Goal: Task Accomplishment & Management: Manage account settings

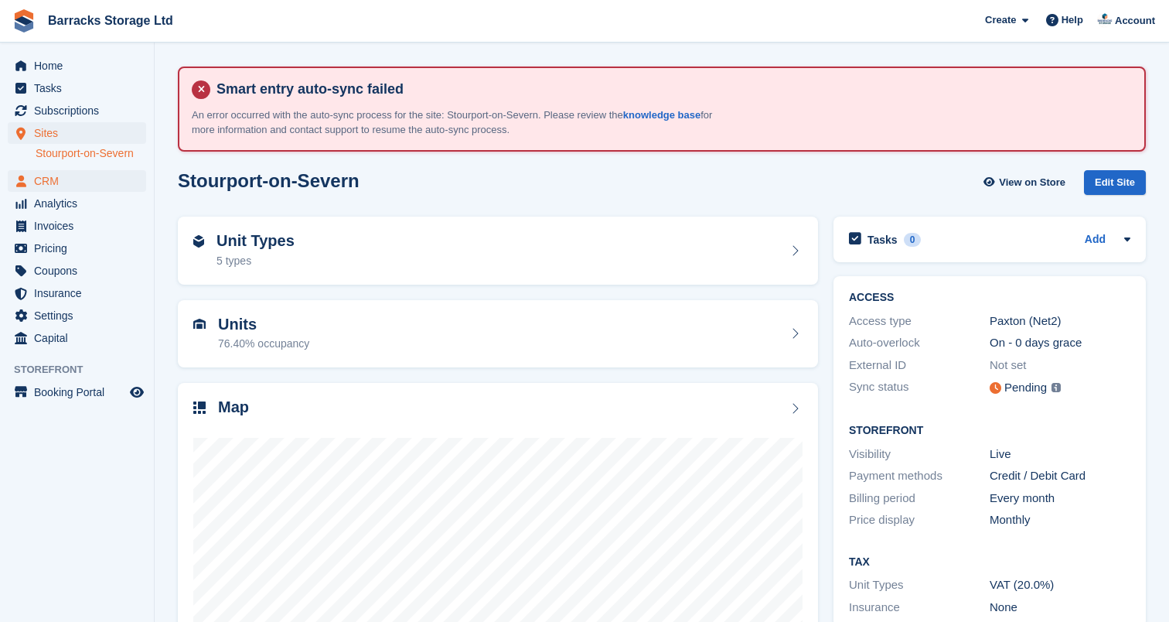
click at [92, 179] on span "CRM" at bounding box center [80, 181] width 93 height 22
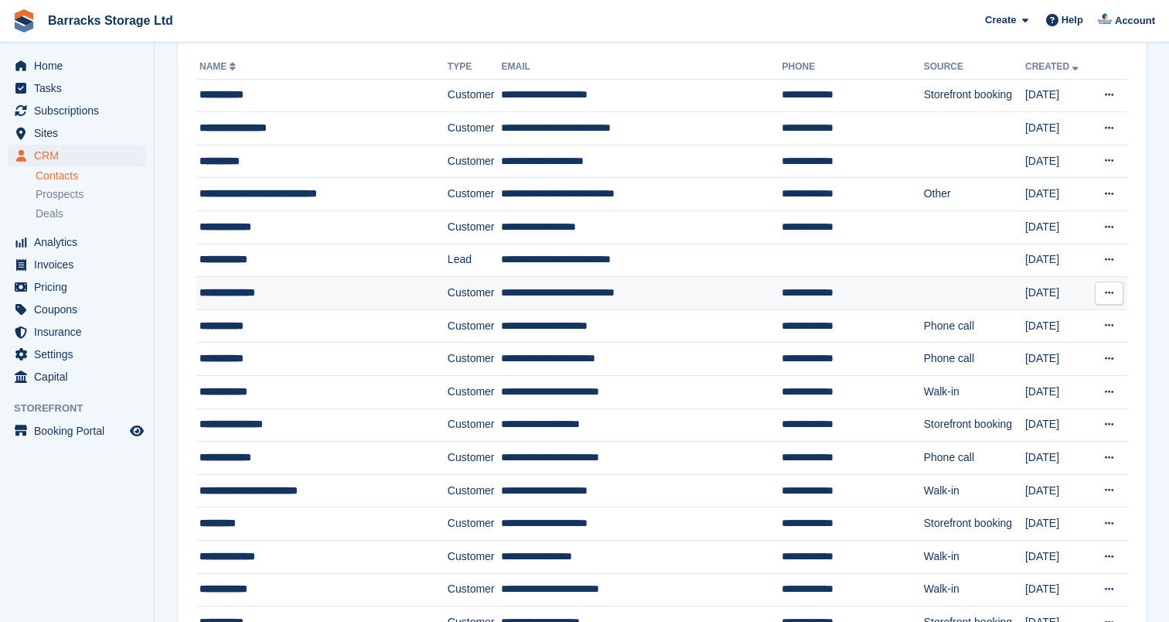
scroll to position [229, 0]
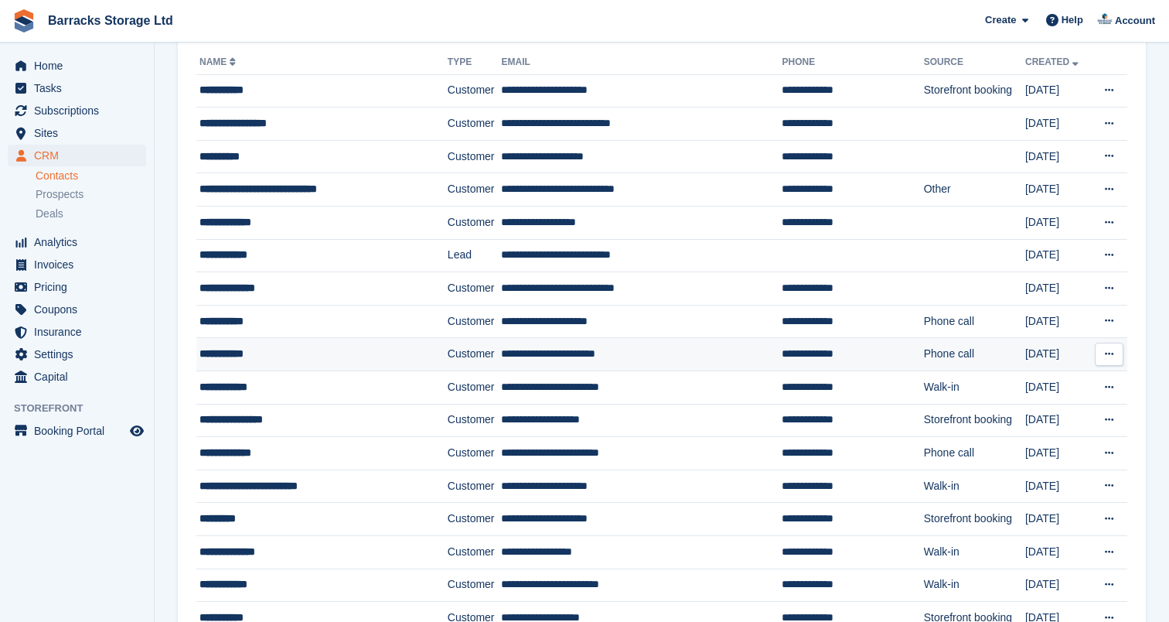
click at [304, 342] on td "**********" at bounding box center [321, 354] width 251 height 33
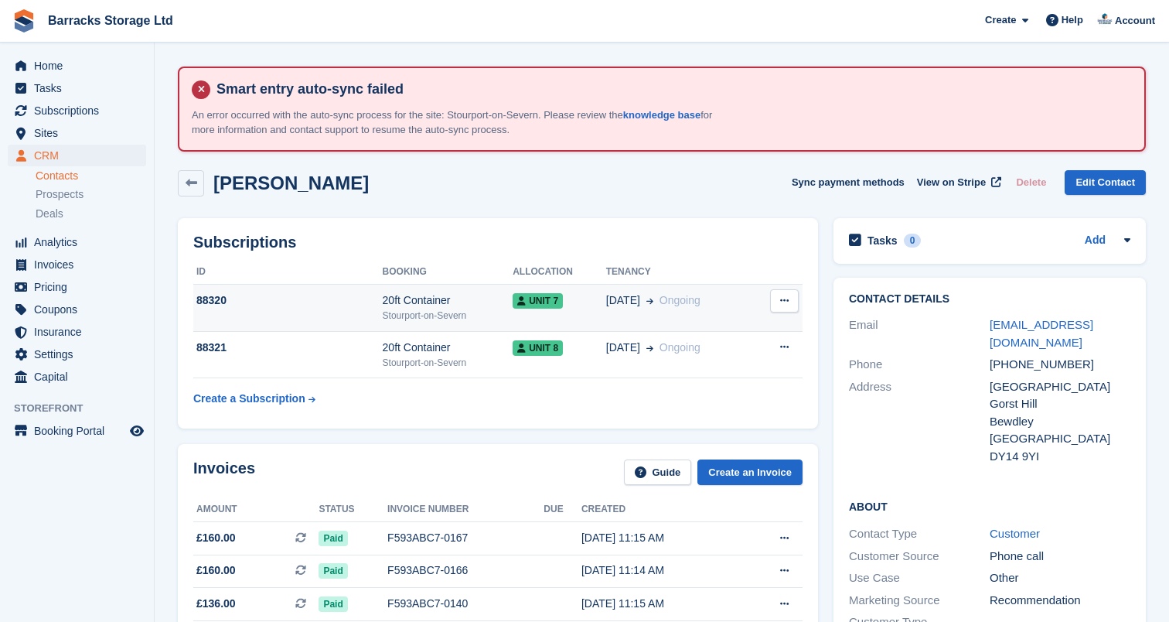
click at [789, 295] on icon at bounding box center [784, 300] width 9 height 10
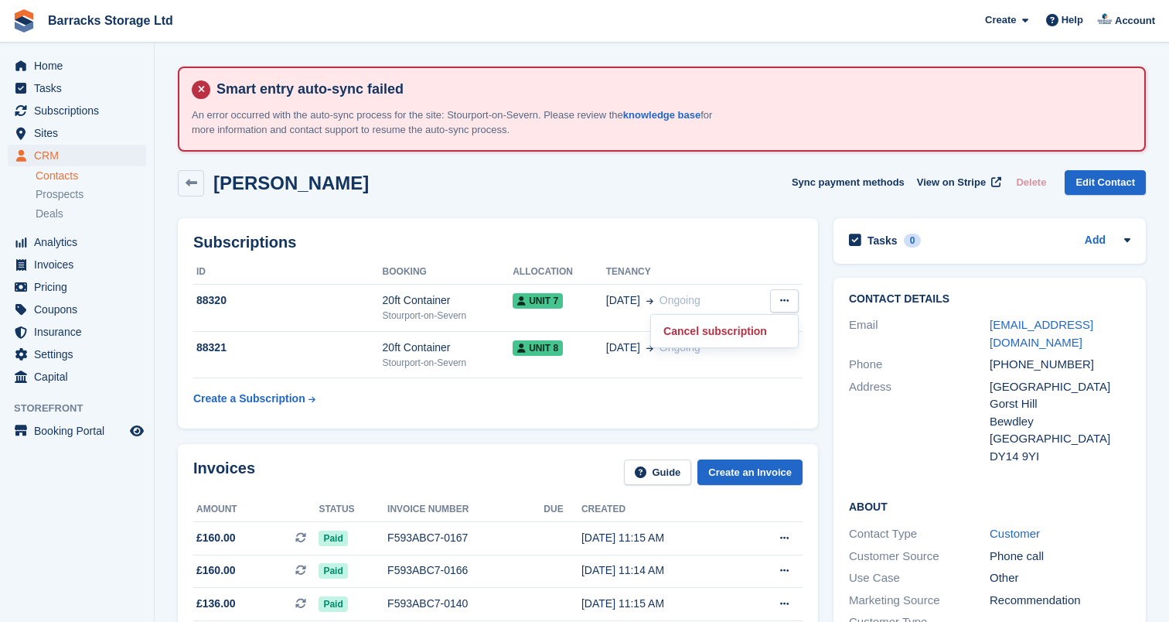
click at [655, 417] on div "Subscriptions ID Booking Allocation Tenancy 88320 20ft Container Stourport-on-S…" at bounding box center [498, 323] width 640 height 211
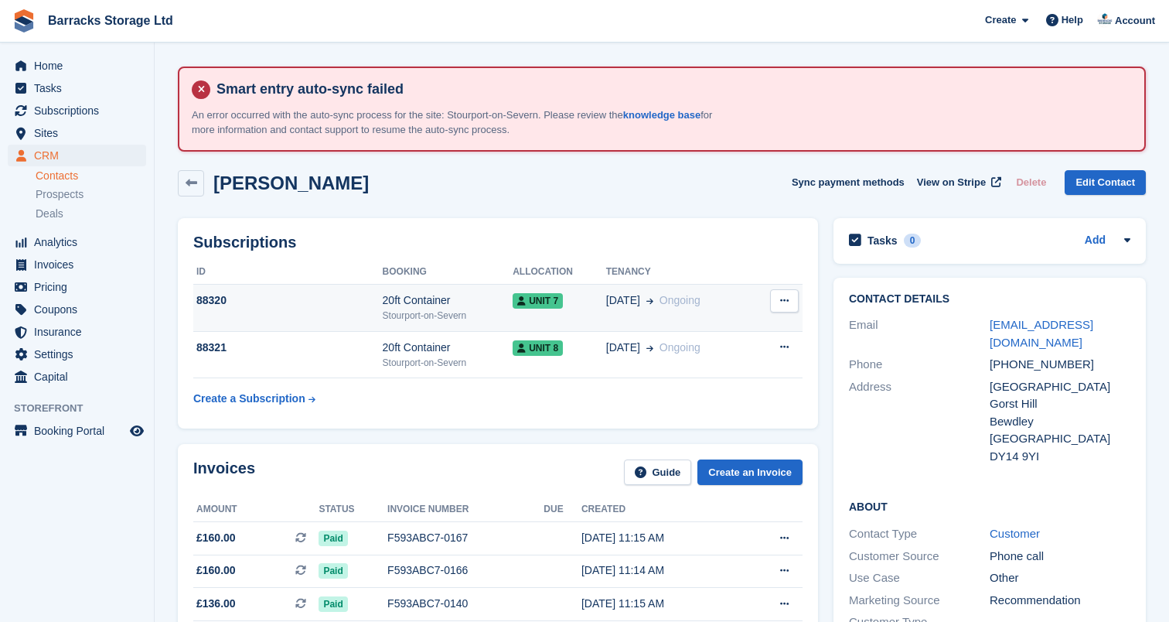
click at [673, 295] on span "Ongoing" at bounding box center [679, 300] width 41 height 12
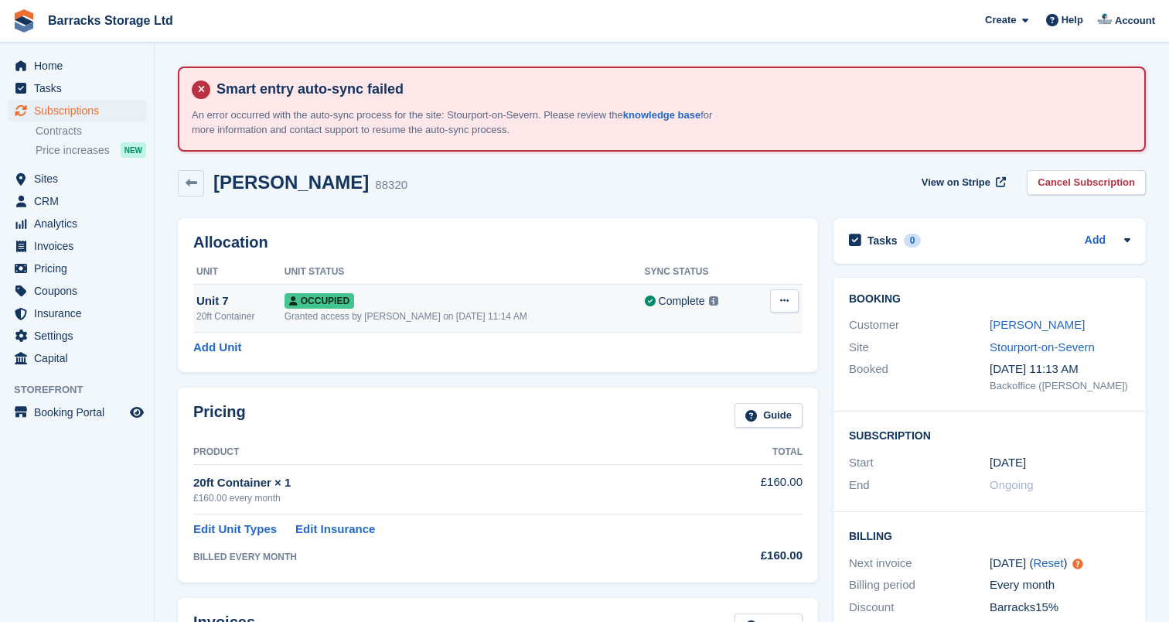
click at [787, 298] on icon at bounding box center [784, 300] width 9 height 10
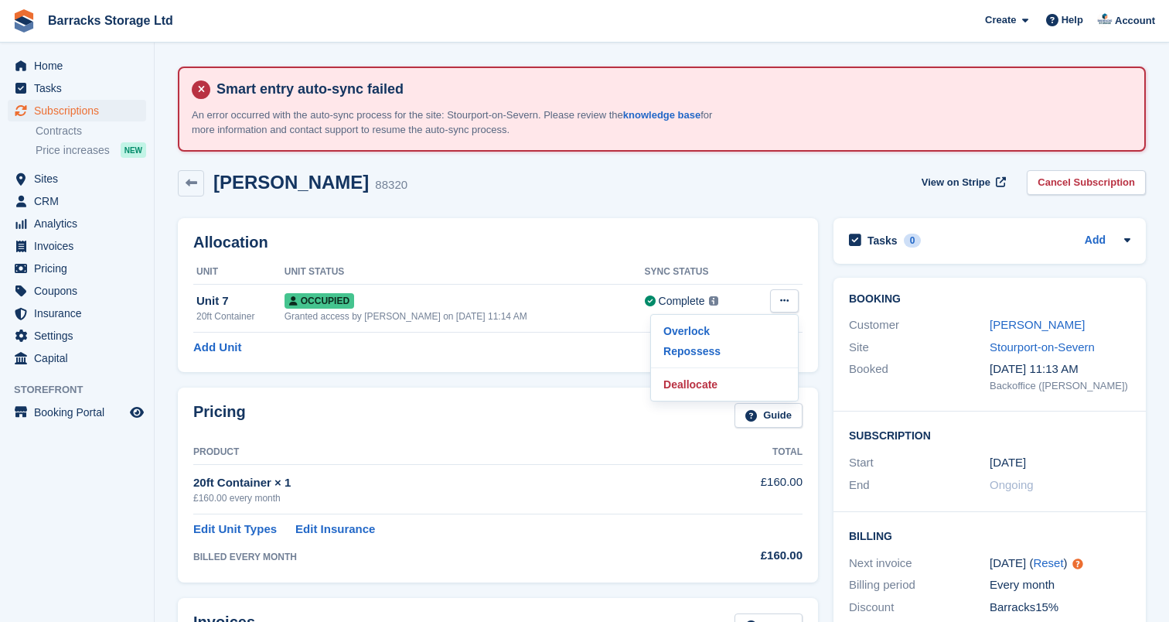
click at [586, 346] on div "Add Unit" at bounding box center [497, 348] width 609 height 18
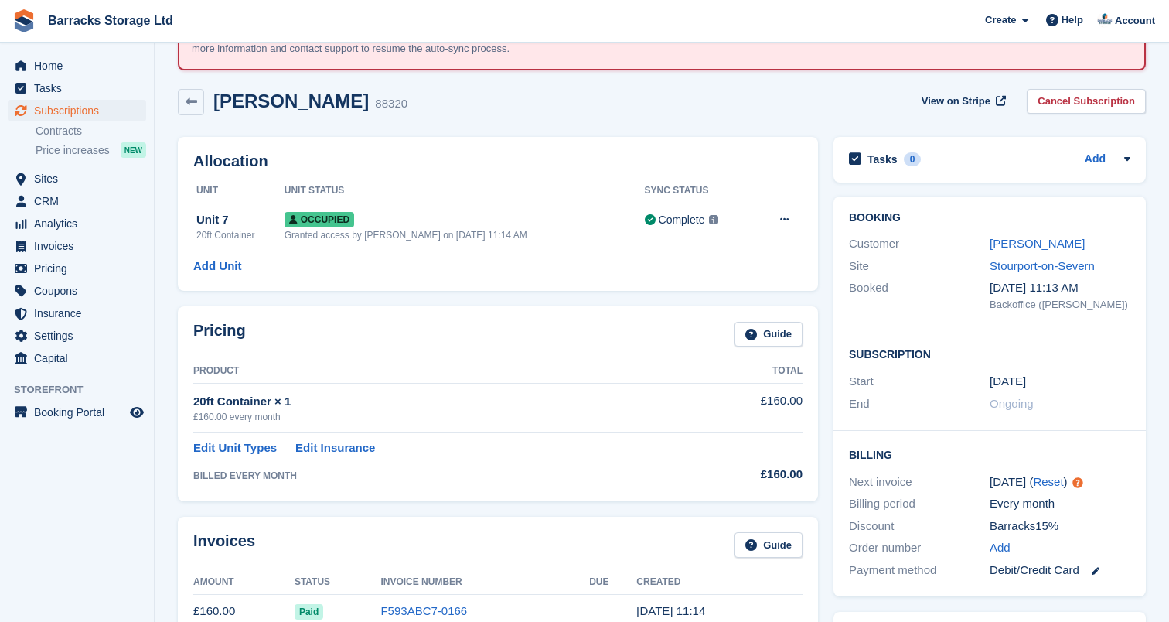
scroll to position [84, 0]
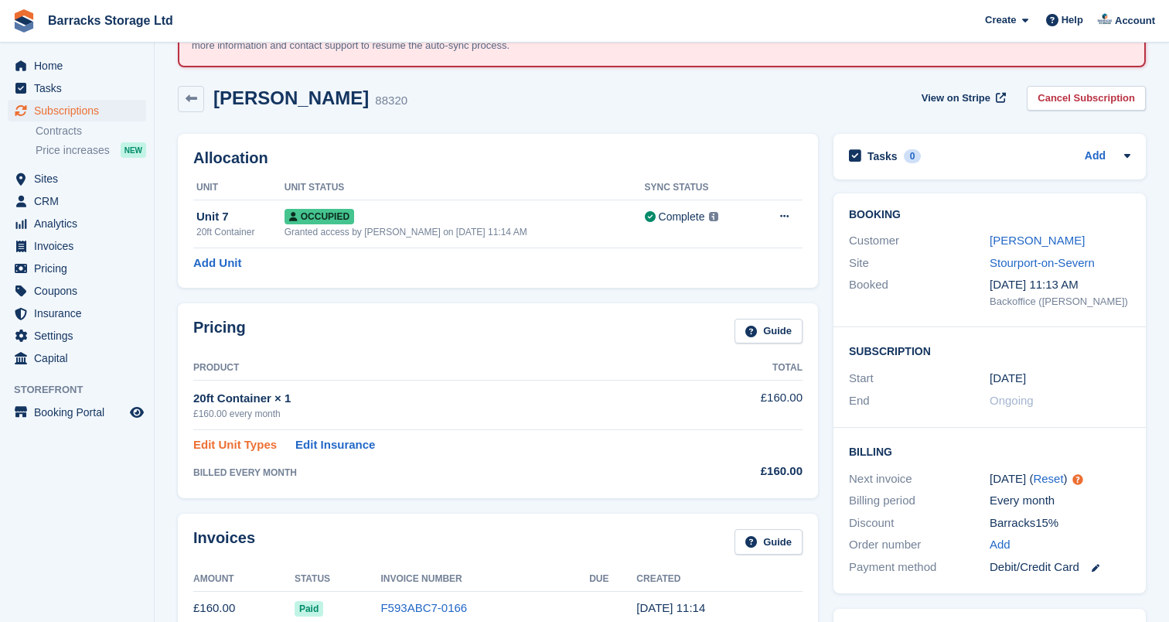
click at [255, 438] on link "Edit Unit Types" at bounding box center [234, 445] width 83 height 18
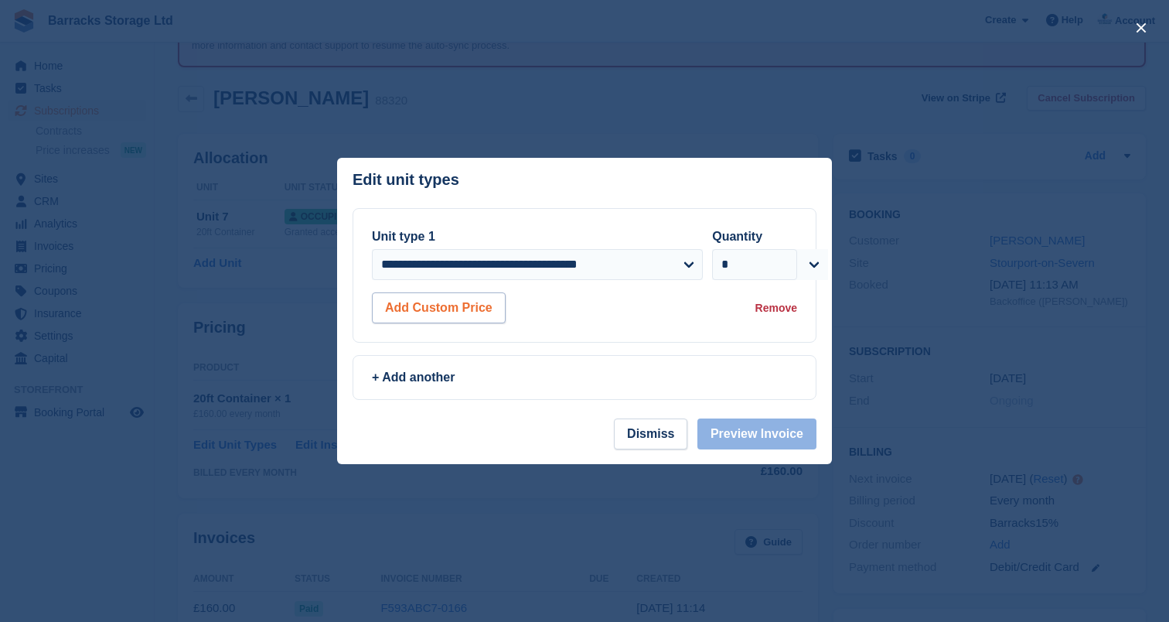
click at [478, 314] on button "Add Custom Price" at bounding box center [439, 307] width 134 height 31
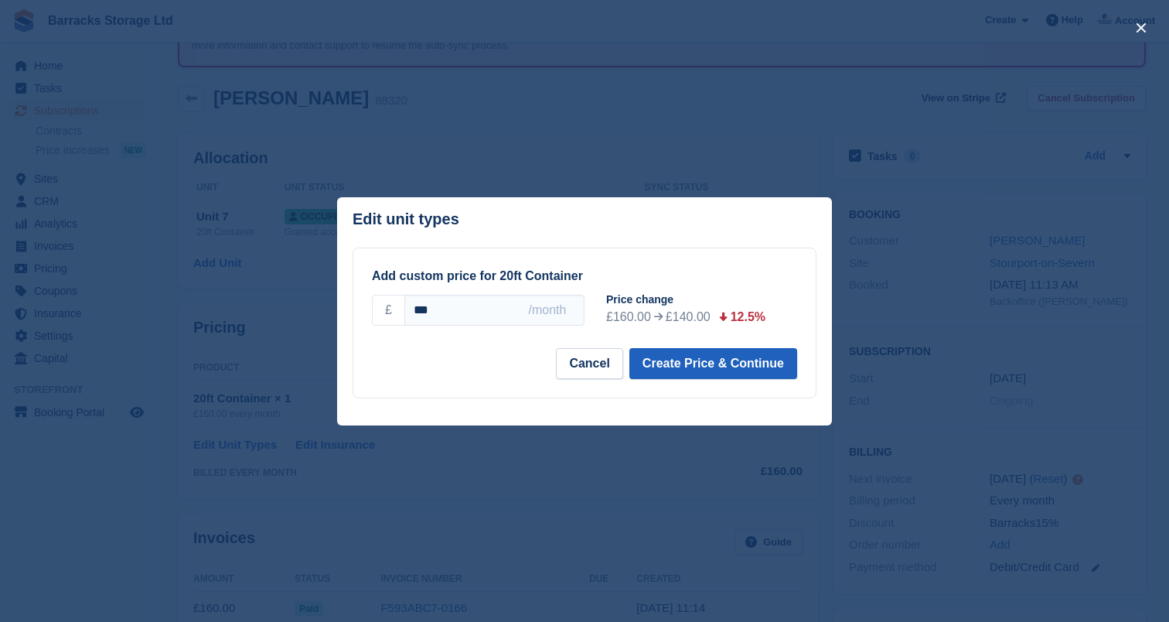
type input "***"
click at [713, 362] on button "Create Price & Continue" at bounding box center [713, 363] width 168 height 31
select select "*****"
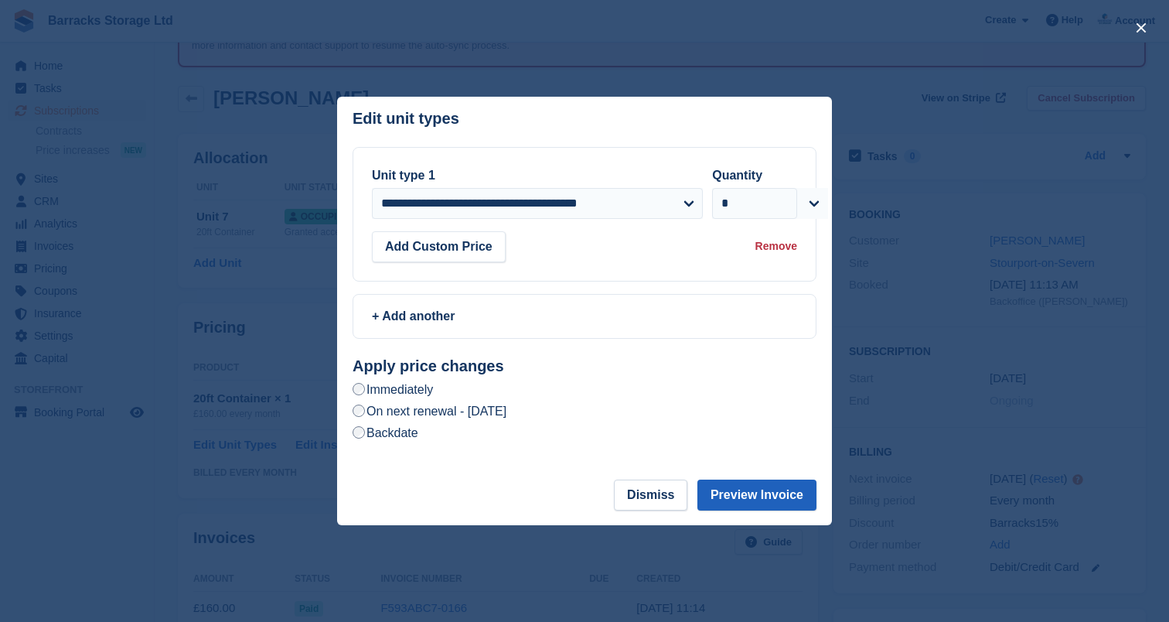
click at [772, 497] on button "Preview Invoice" at bounding box center [756, 494] width 119 height 31
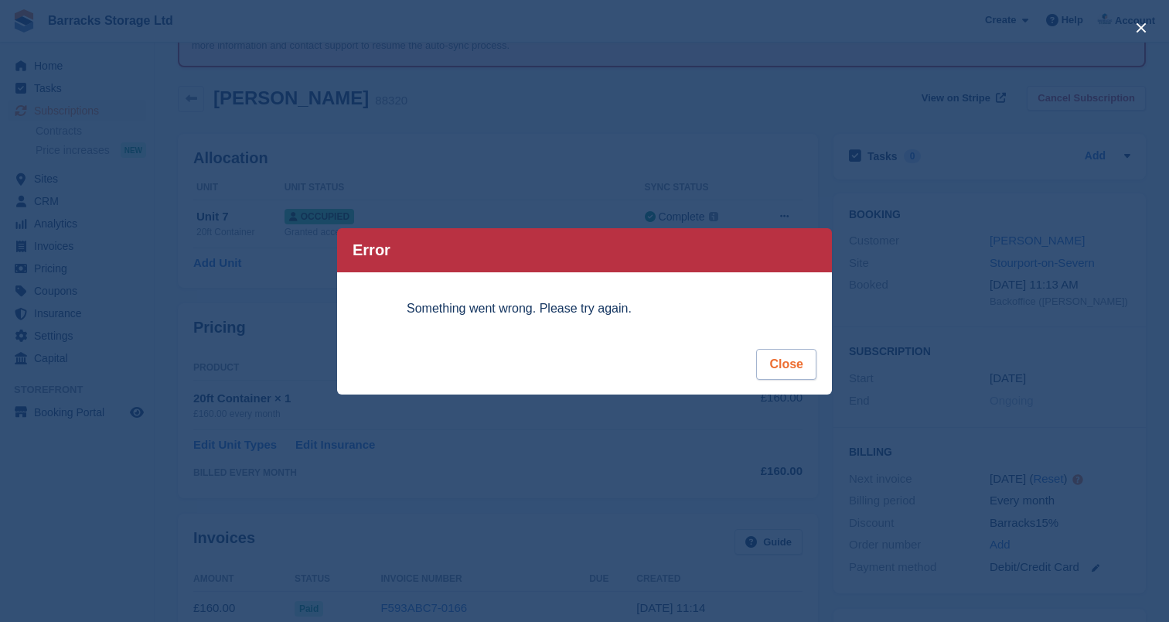
click at [786, 369] on button "Close" at bounding box center [786, 364] width 60 height 31
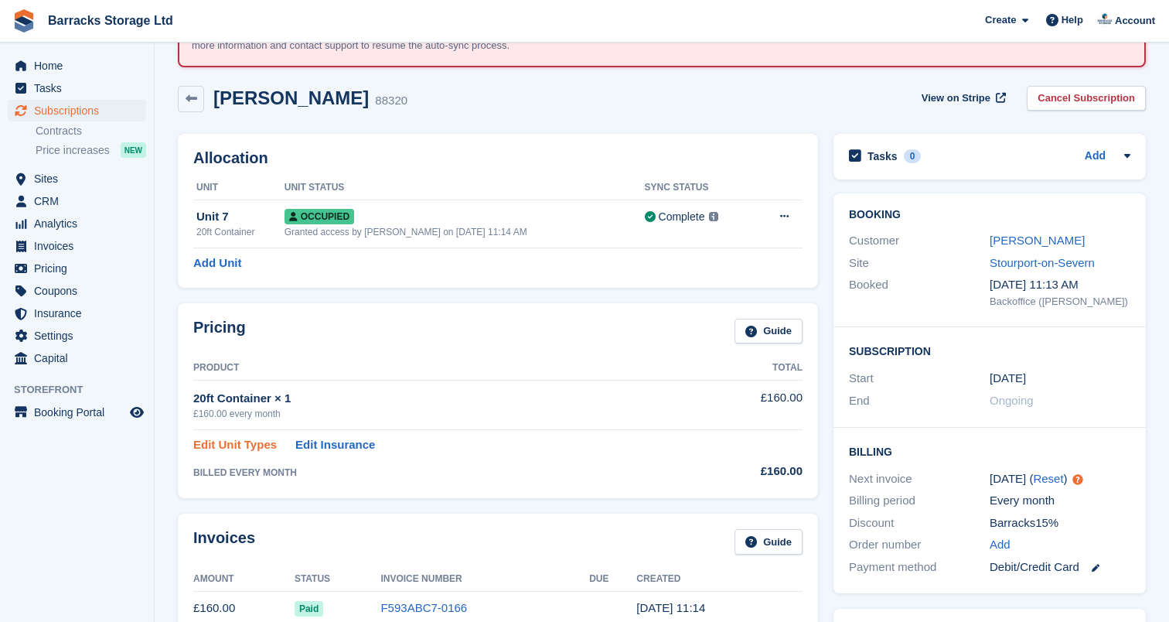
click at [212, 445] on link "Edit Unit Types" at bounding box center [234, 445] width 83 height 18
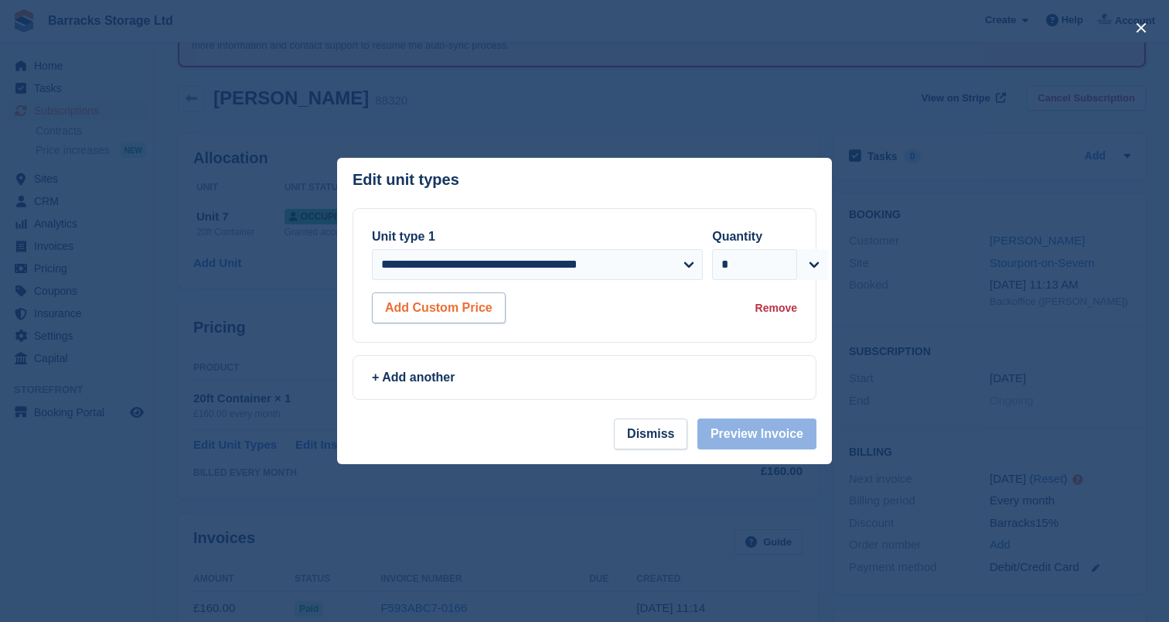
click at [471, 299] on button "Add Custom Price" at bounding box center [439, 307] width 134 height 31
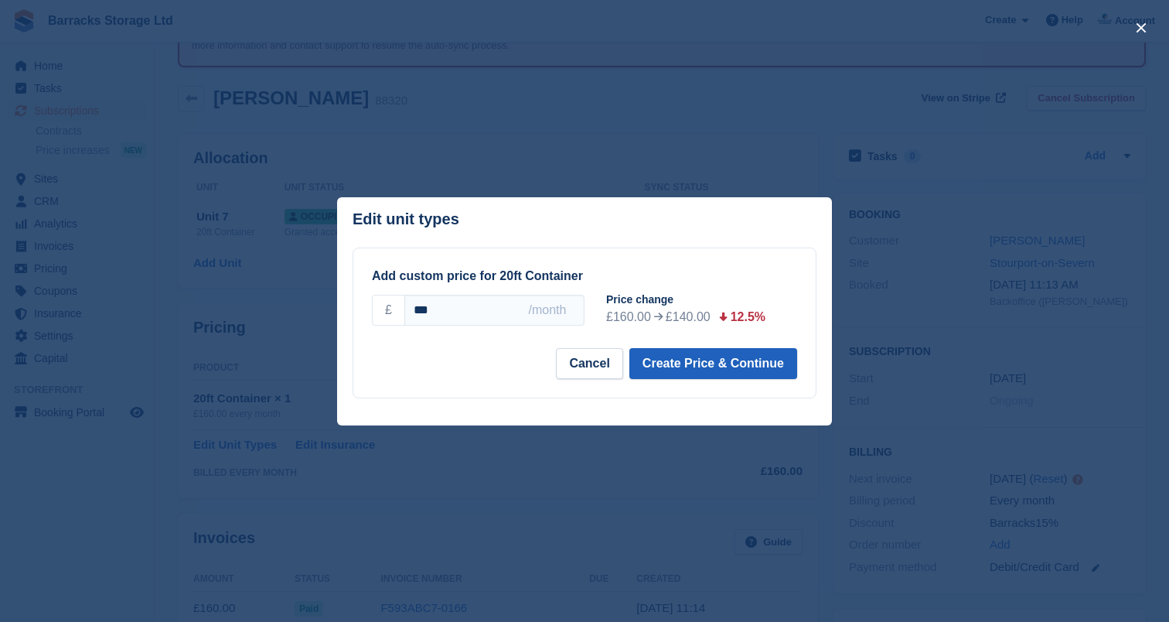
type input "***"
click at [700, 367] on button "Create Price & Continue" at bounding box center [713, 363] width 168 height 31
select select "*****"
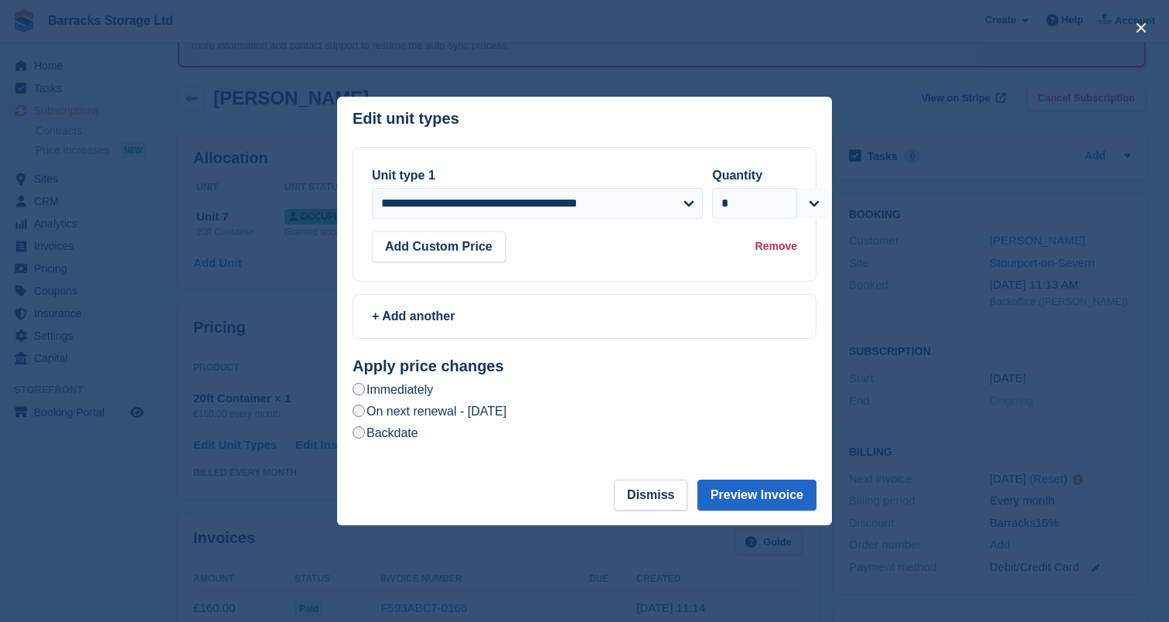
click at [503, 416] on label "On next renewal - Tuesday, 30th September, 2025" at bounding box center [430, 411] width 154 height 16
click at [786, 507] on button "Preview Invoice" at bounding box center [756, 494] width 119 height 31
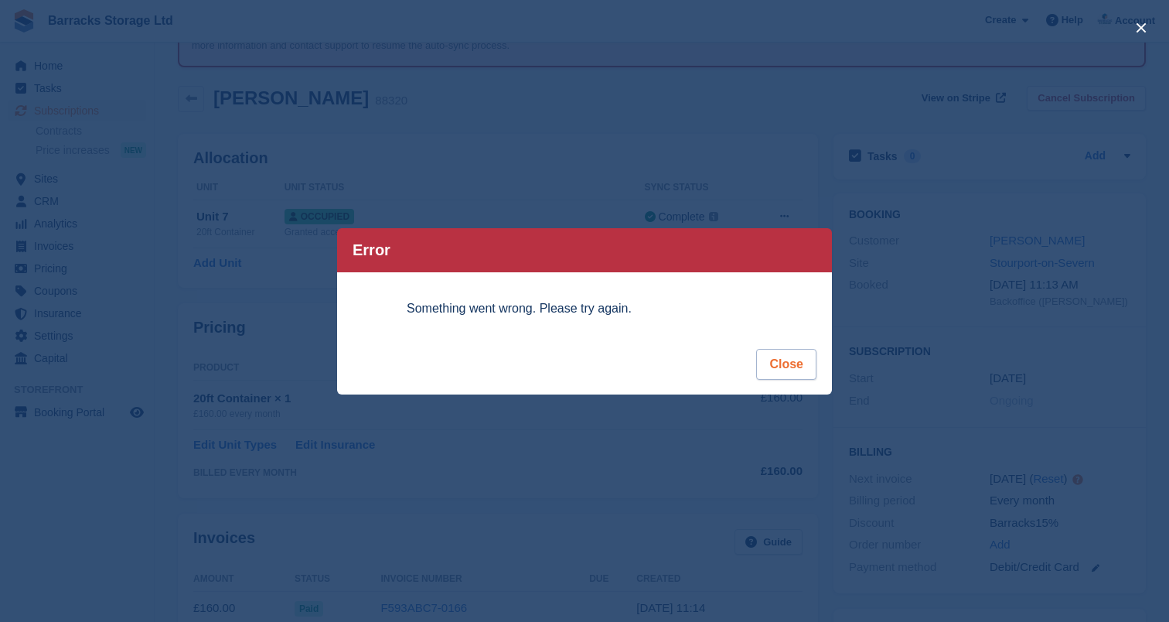
click at [795, 353] on button "Close" at bounding box center [786, 364] width 60 height 31
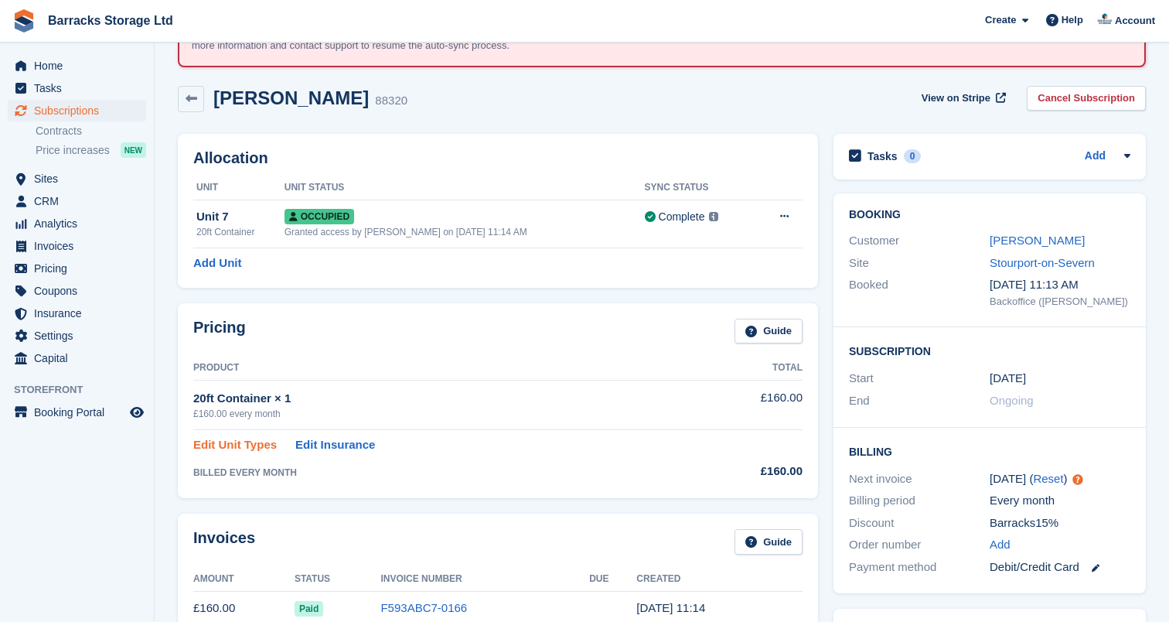
click at [250, 438] on link "Edit Unit Types" at bounding box center [234, 445] width 83 height 18
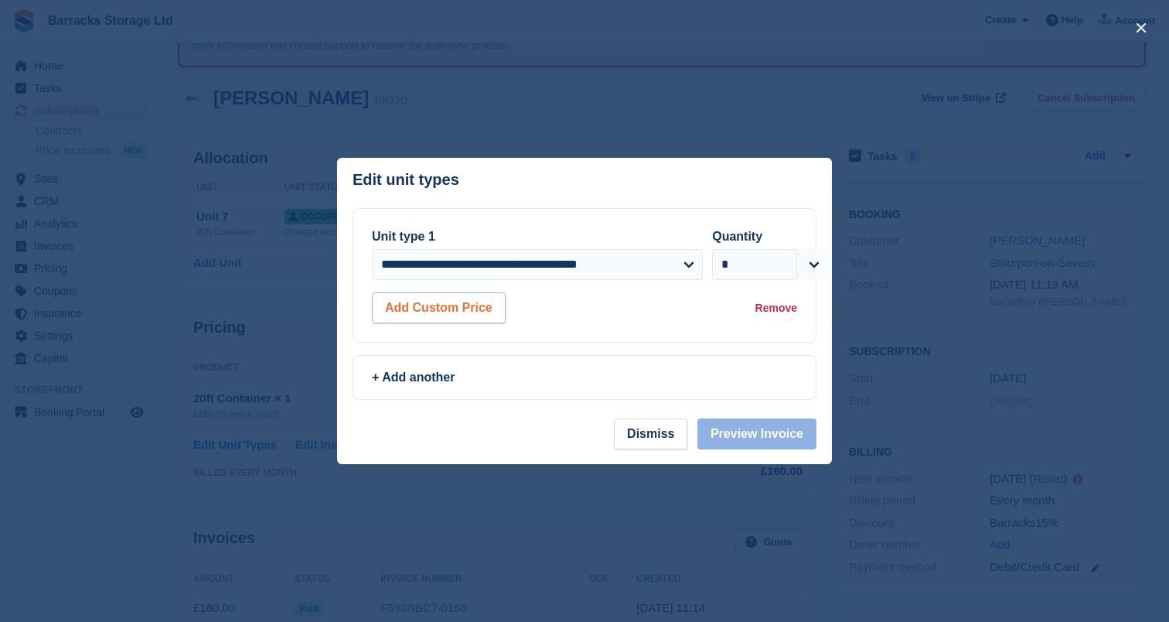
click at [490, 305] on button "Add Custom Price" at bounding box center [439, 307] width 134 height 31
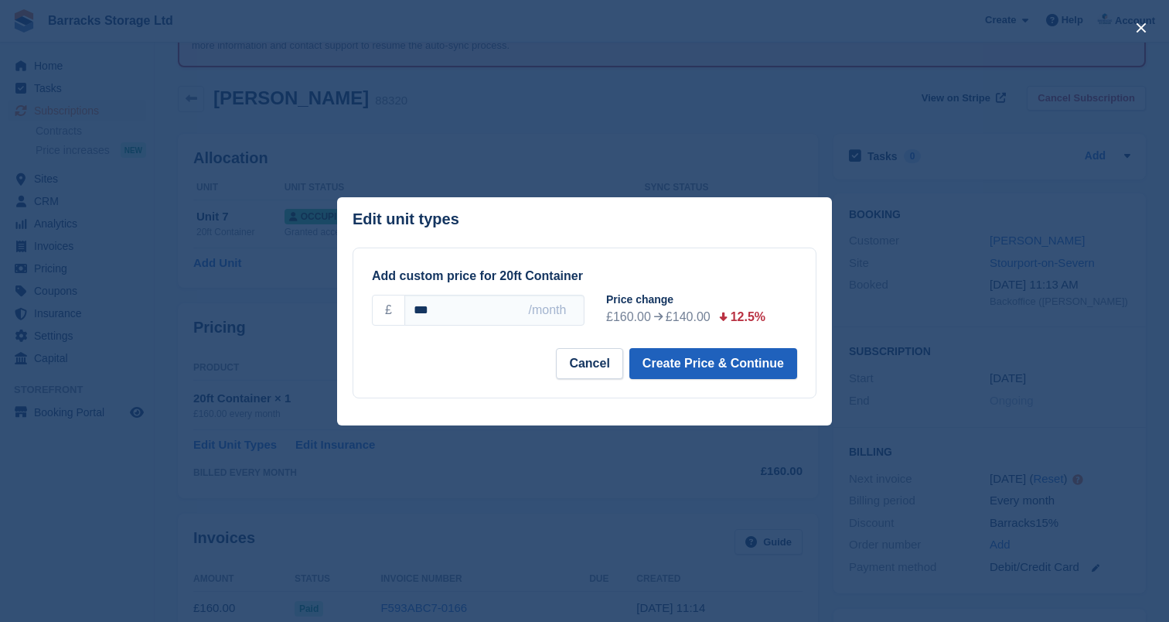
type input "***"
click at [713, 364] on button "Create Price & Continue" at bounding box center [713, 363] width 168 height 31
select select "*****"
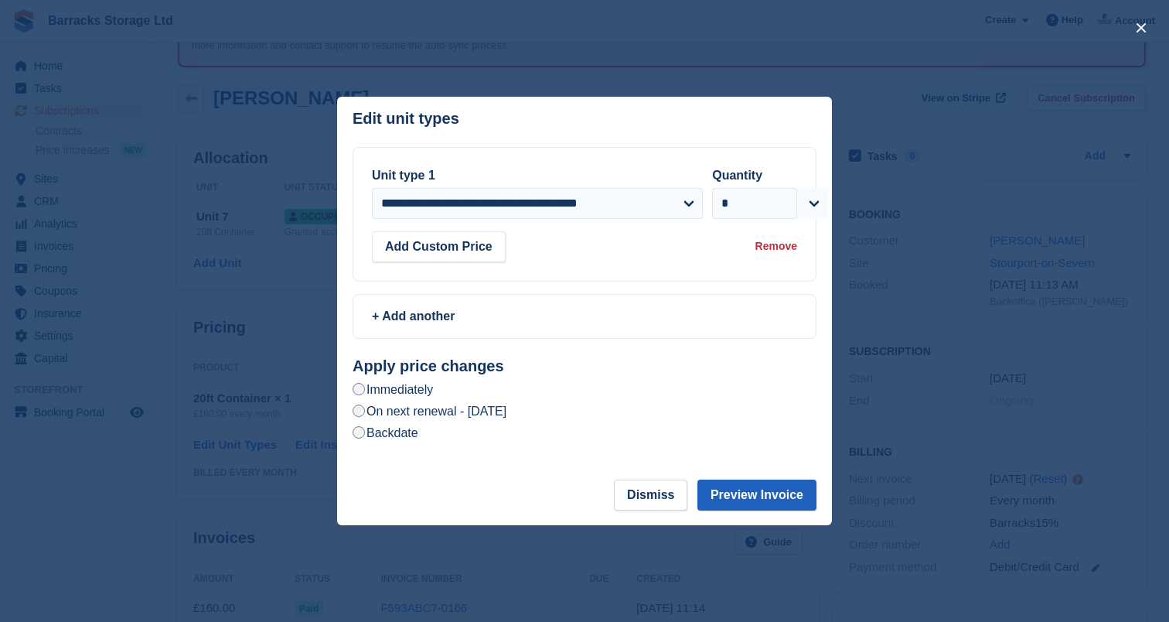
click at [727, 488] on button "Preview Invoice" at bounding box center [756, 494] width 119 height 31
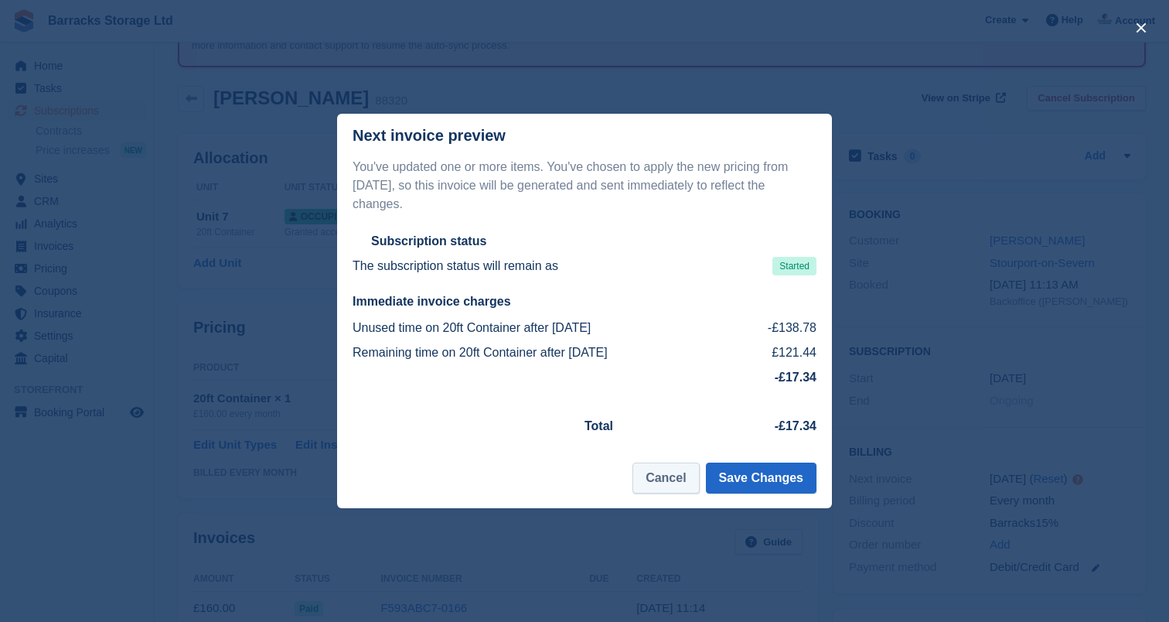
click at [674, 476] on button "Cancel" at bounding box center [665, 477] width 66 height 31
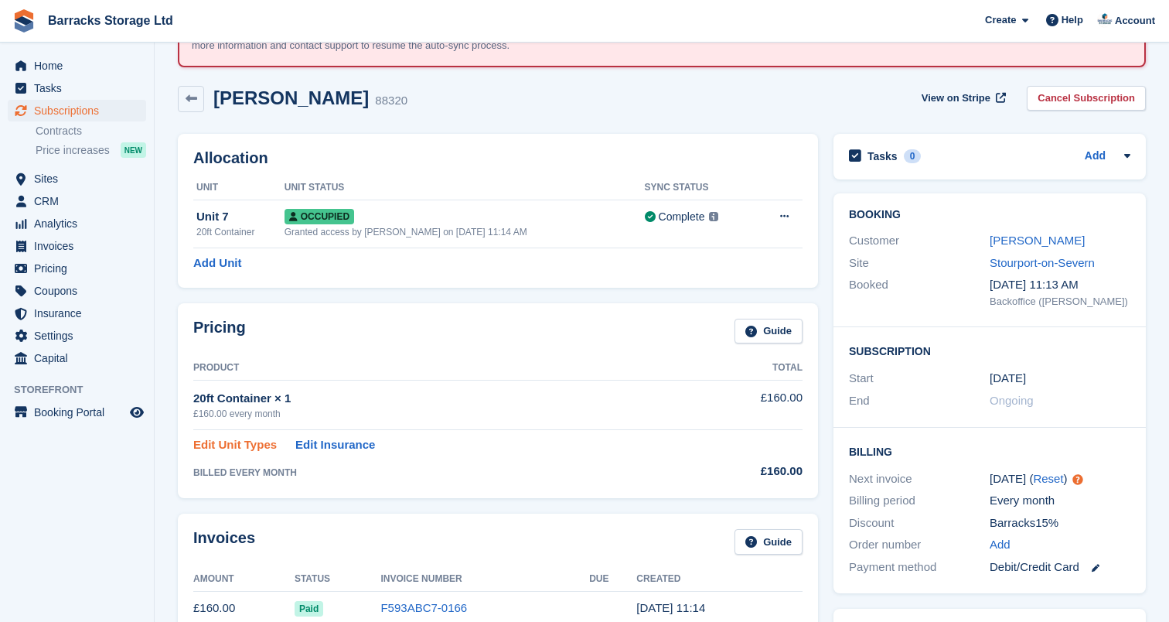
click at [262, 445] on link "Edit Unit Types" at bounding box center [234, 445] width 83 height 18
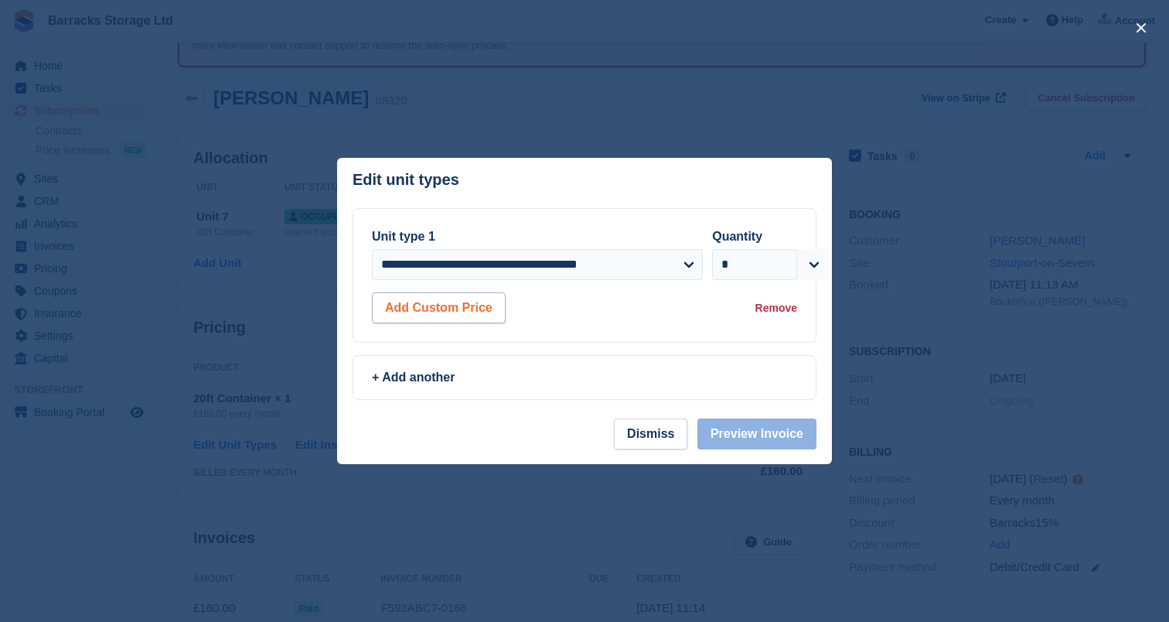
click at [486, 310] on button "Add Custom Price" at bounding box center [439, 307] width 134 height 31
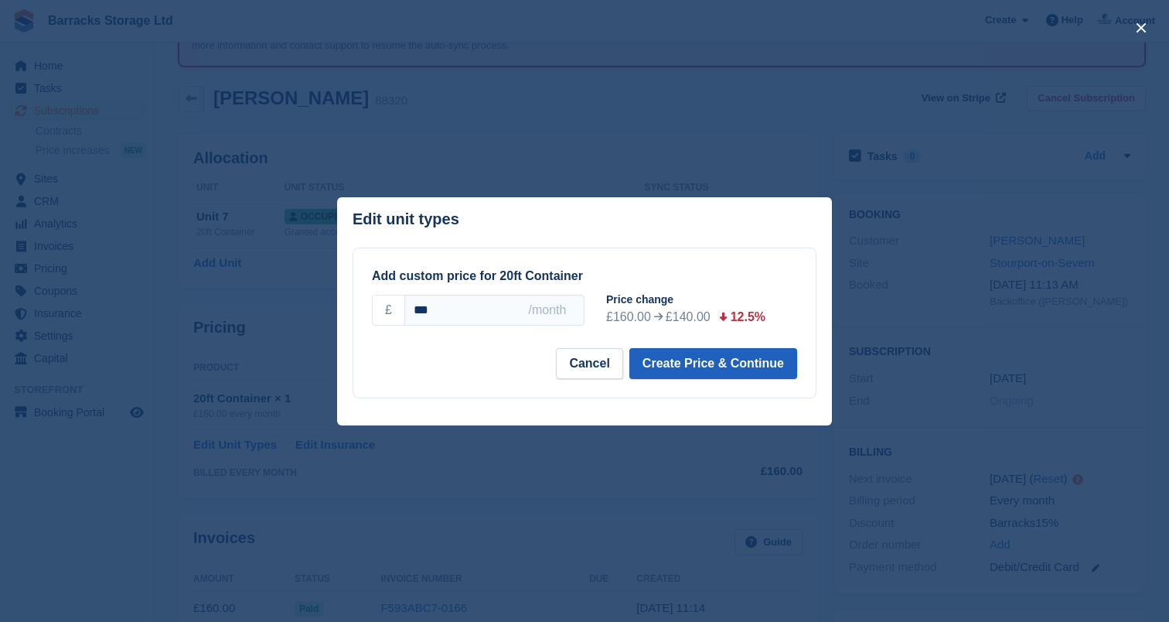
type input "***"
click at [708, 366] on button "Create Price & Continue" at bounding box center [713, 363] width 168 height 31
select select "*****"
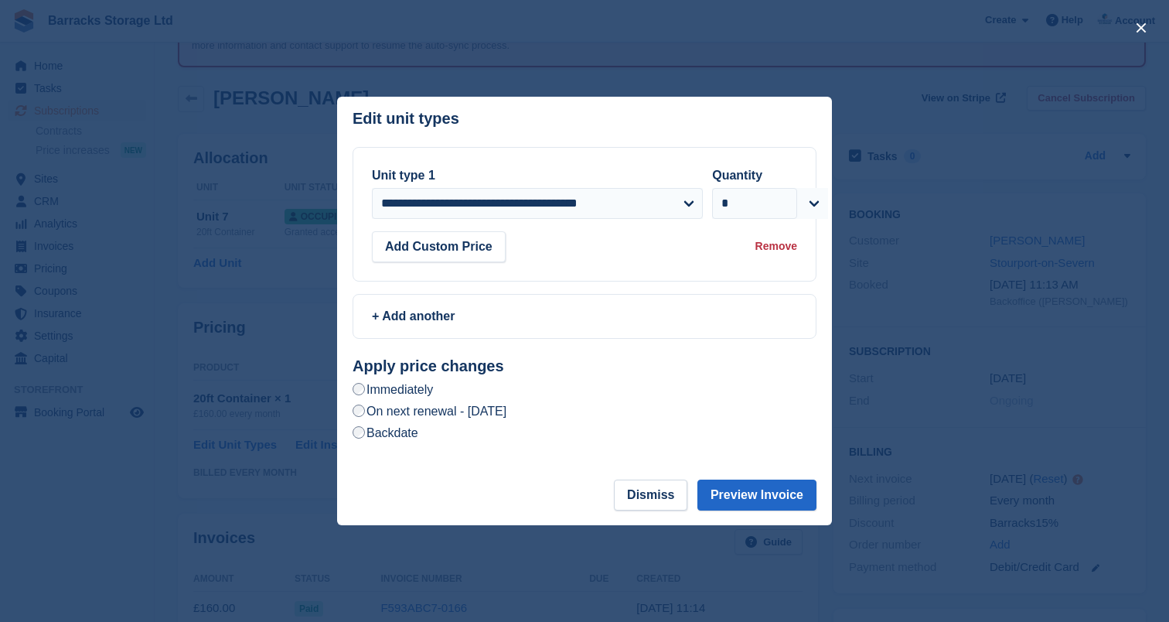
click at [467, 409] on label "On next renewal - Tuesday, 30th September, 2025" at bounding box center [430, 411] width 154 height 16
click at [738, 488] on button "Preview Invoice" at bounding box center [756, 494] width 119 height 31
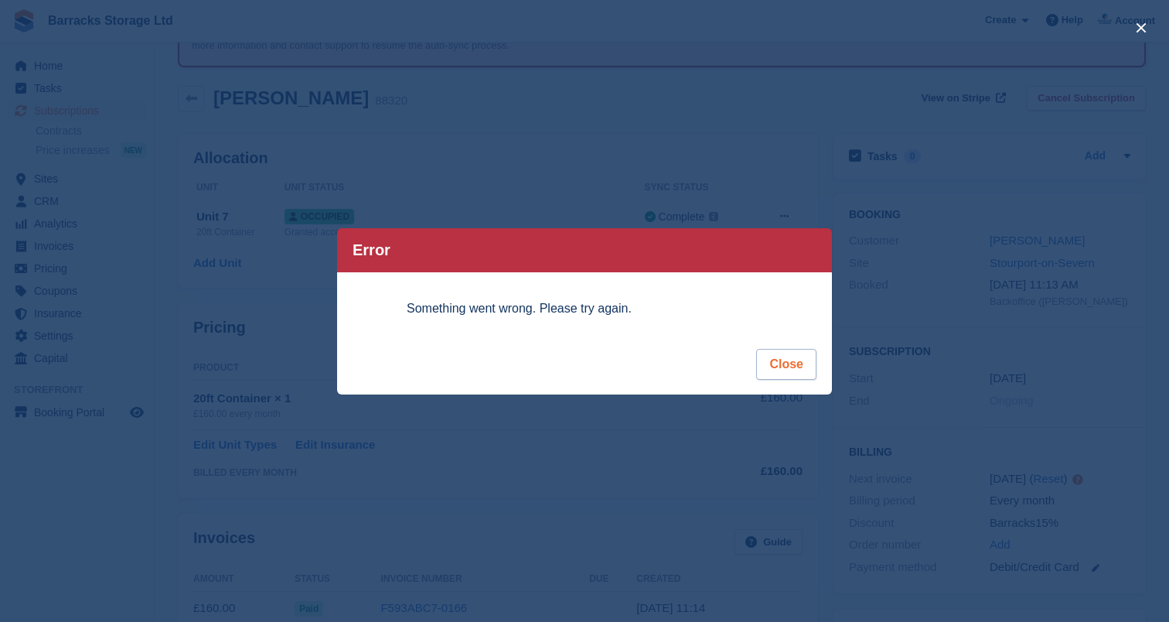
click at [788, 362] on button "Close" at bounding box center [786, 364] width 60 height 31
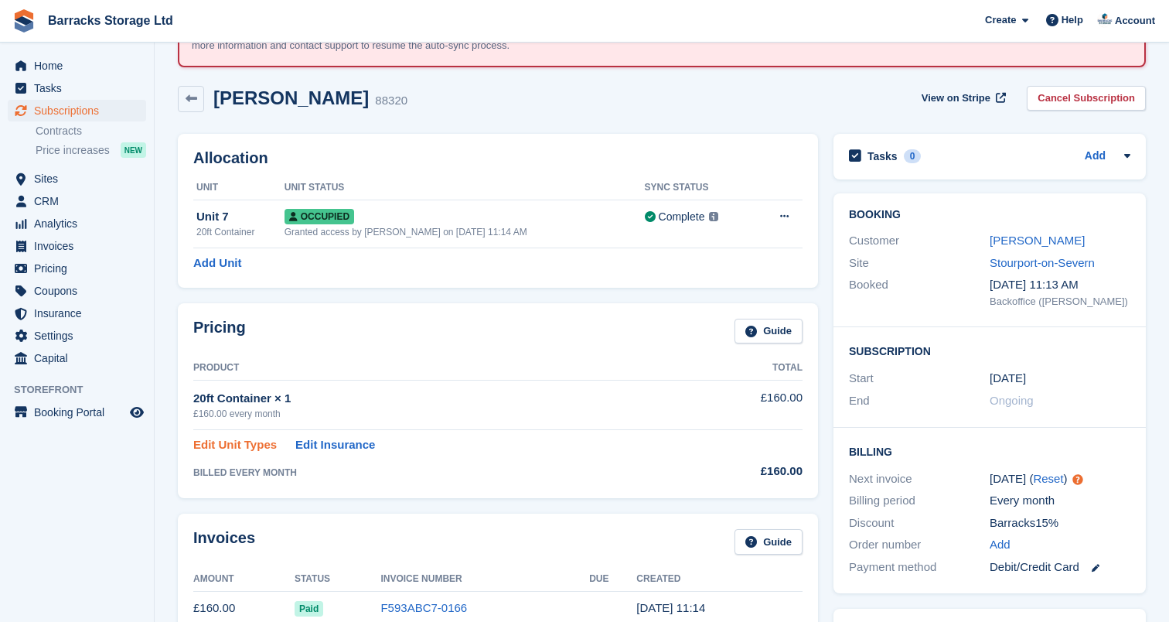
click at [255, 436] on link "Edit Unit Types" at bounding box center [234, 445] width 83 height 18
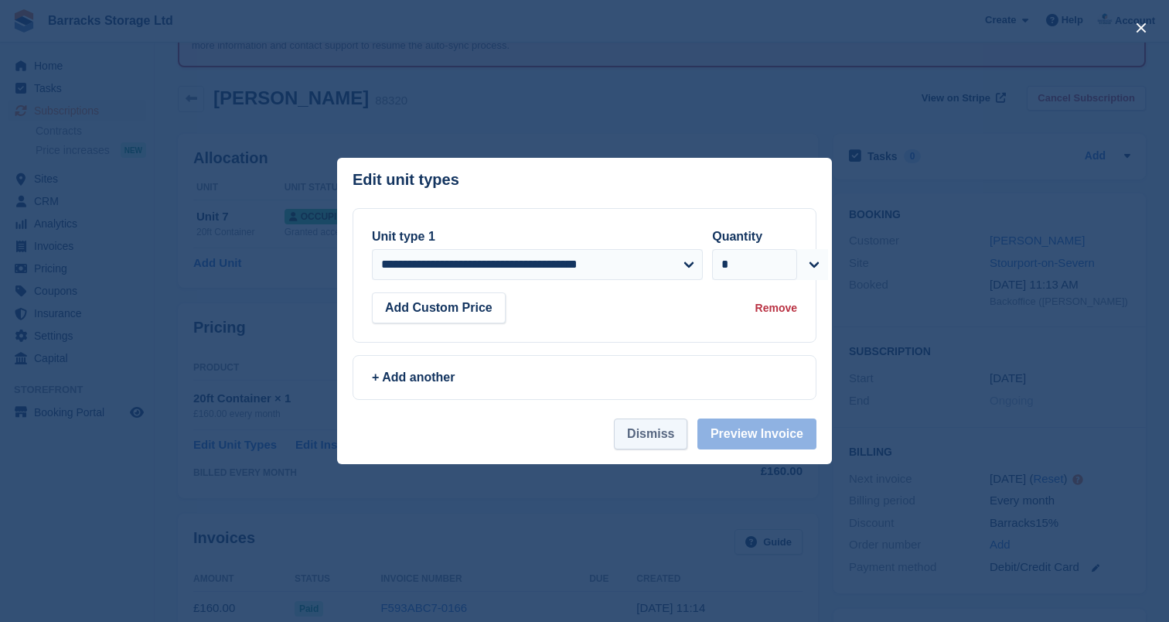
click at [628, 434] on button "Dismiss" at bounding box center [650, 433] width 73 height 31
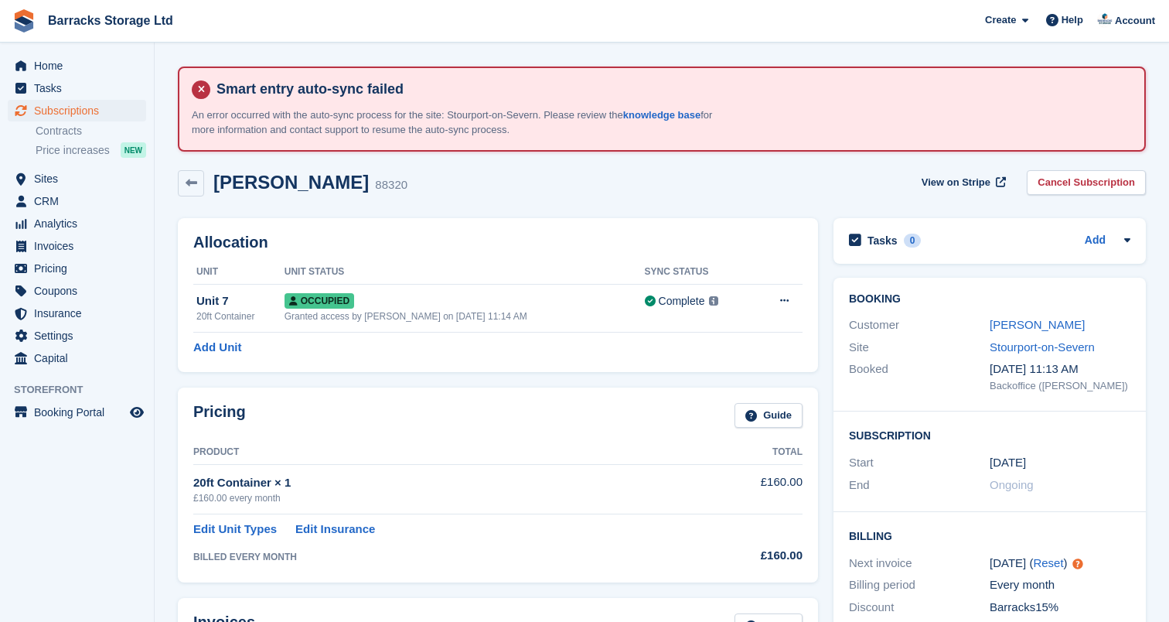
scroll to position [0, 0]
click at [191, 185] on icon at bounding box center [192, 183] width 12 height 12
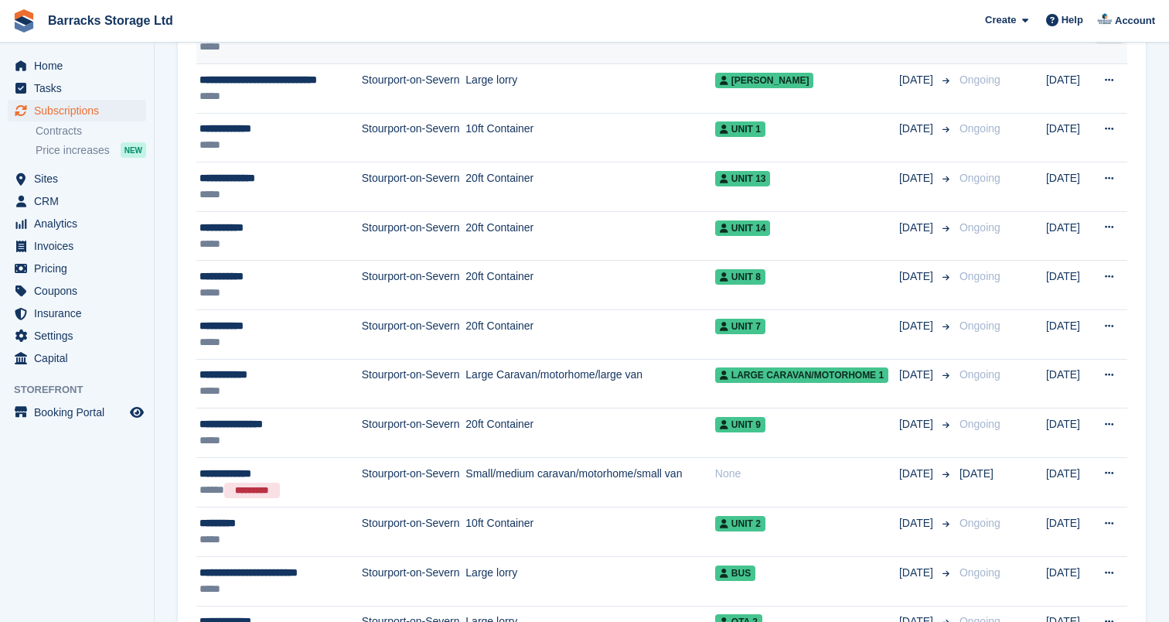
scroll to position [463, 0]
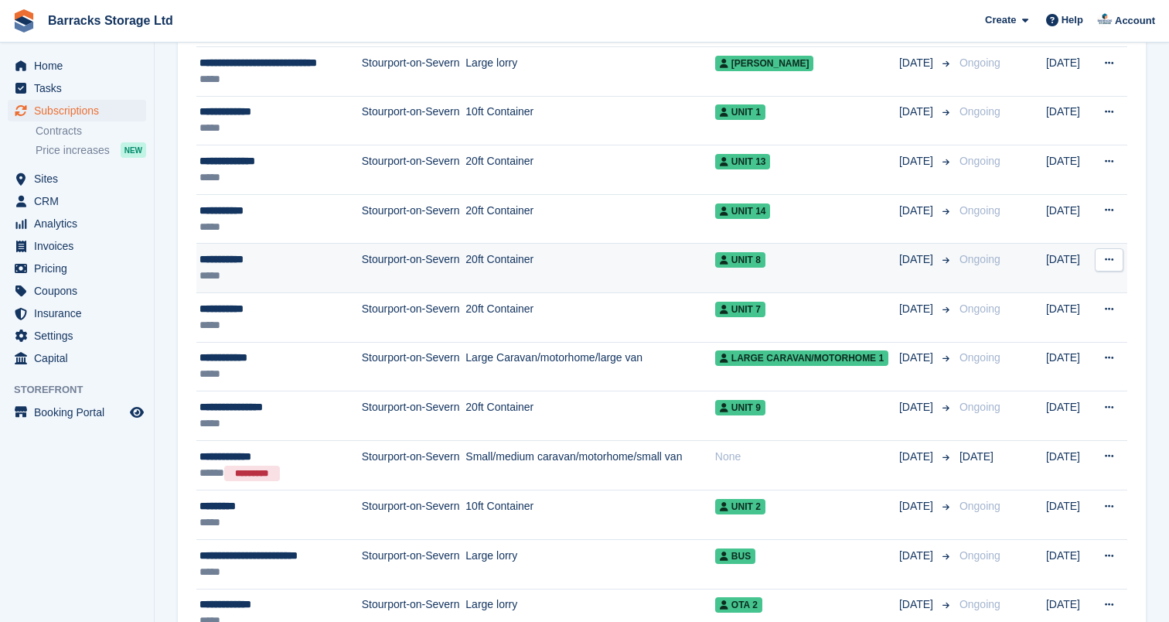
click at [292, 252] on div "**********" at bounding box center [275, 259] width 152 height 16
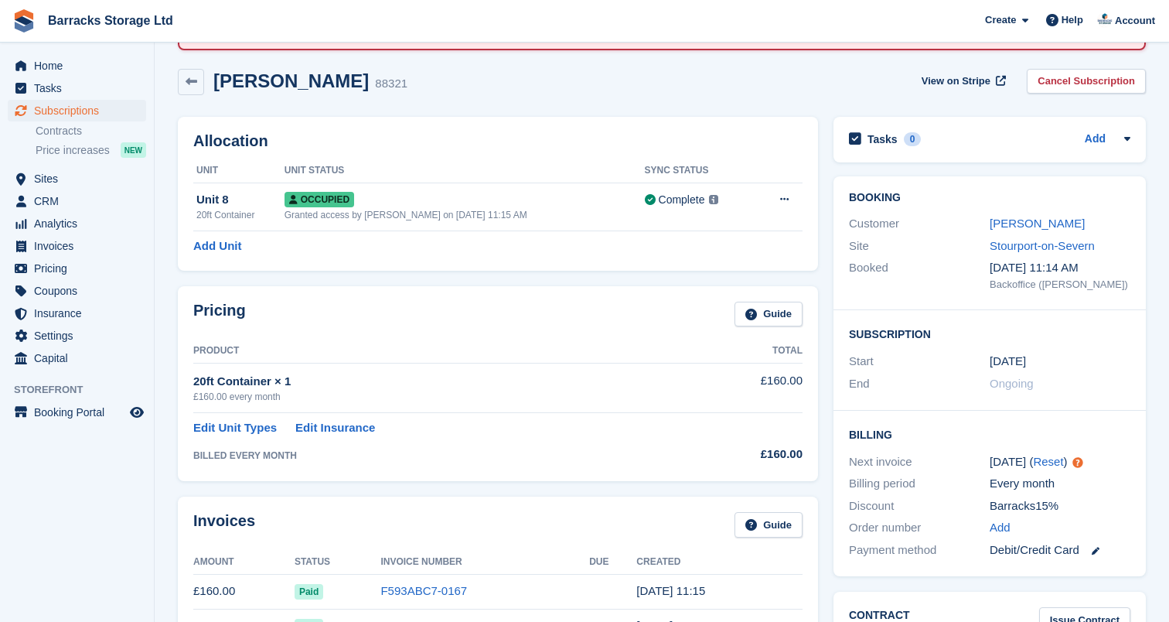
scroll to position [132, 0]
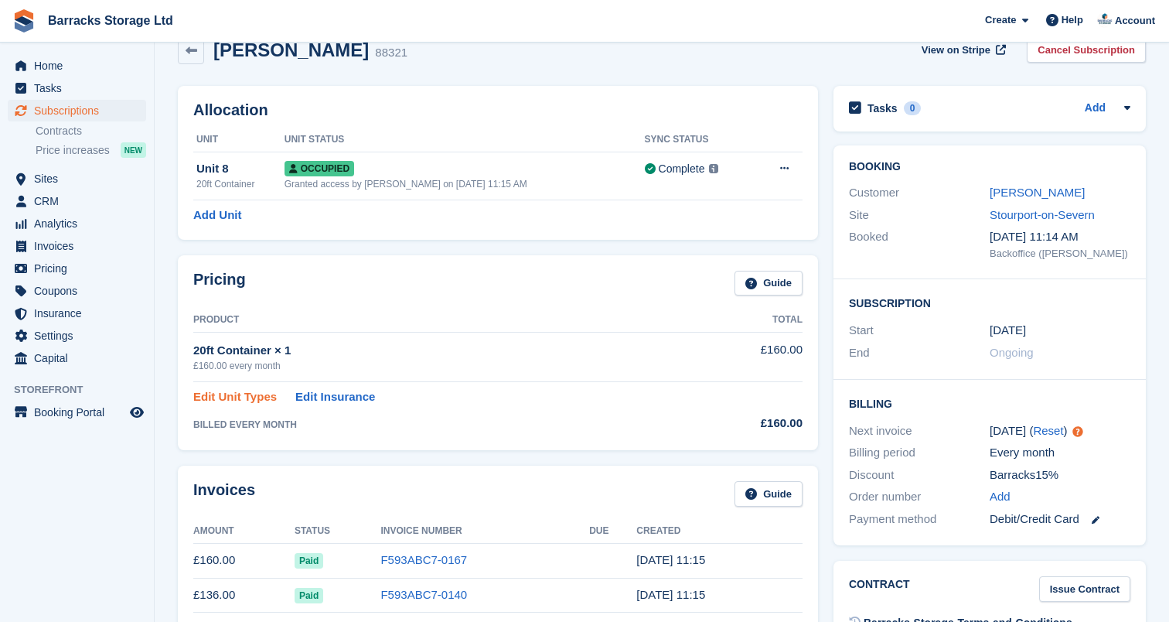
click at [202, 389] on link "Edit Unit Types" at bounding box center [234, 397] width 83 height 18
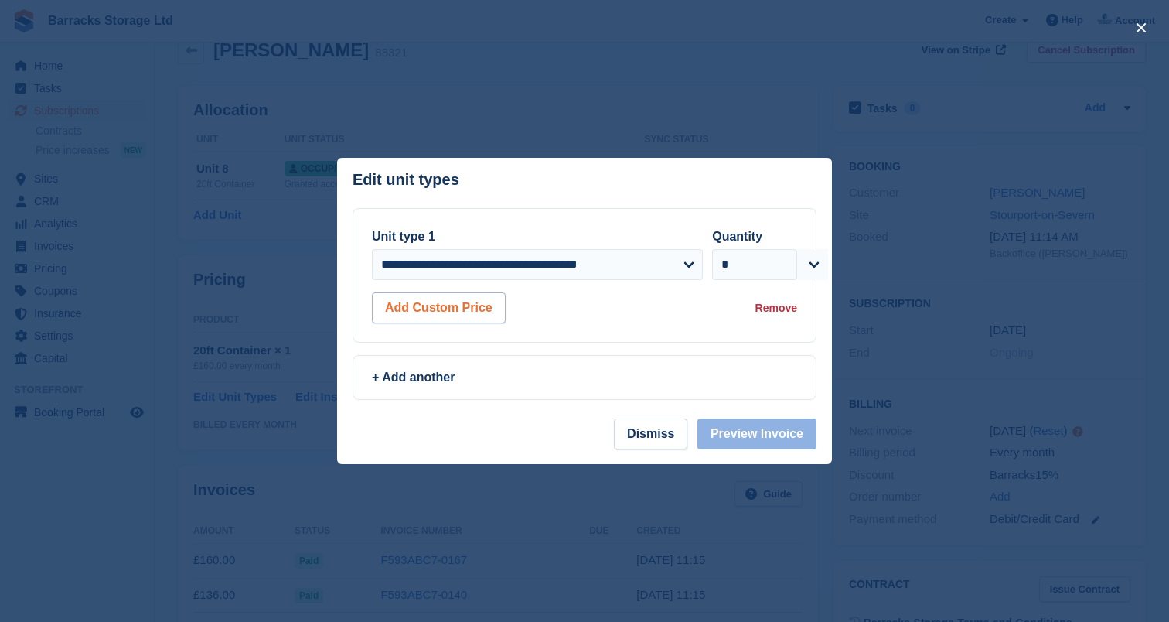
click at [472, 298] on button "Add Custom Price" at bounding box center [439, 307] width 134 height 31
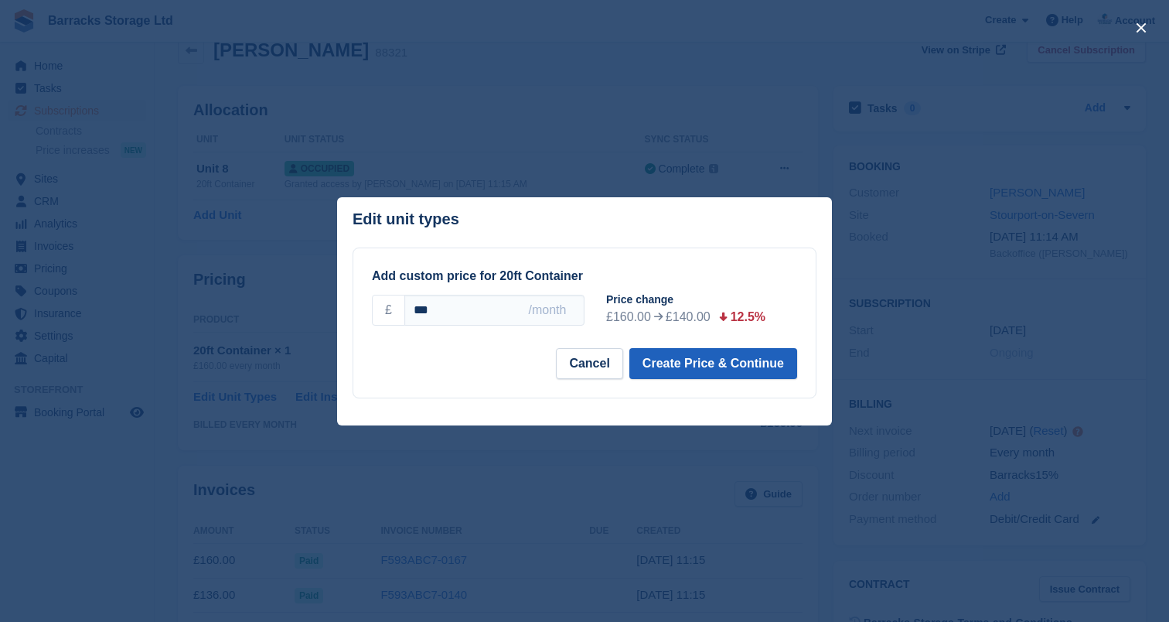
type input "***"
click at [703, 359] on button "Create Price & Continue" at bounding box center [713, 363] width 168 height 31
select select "*****"
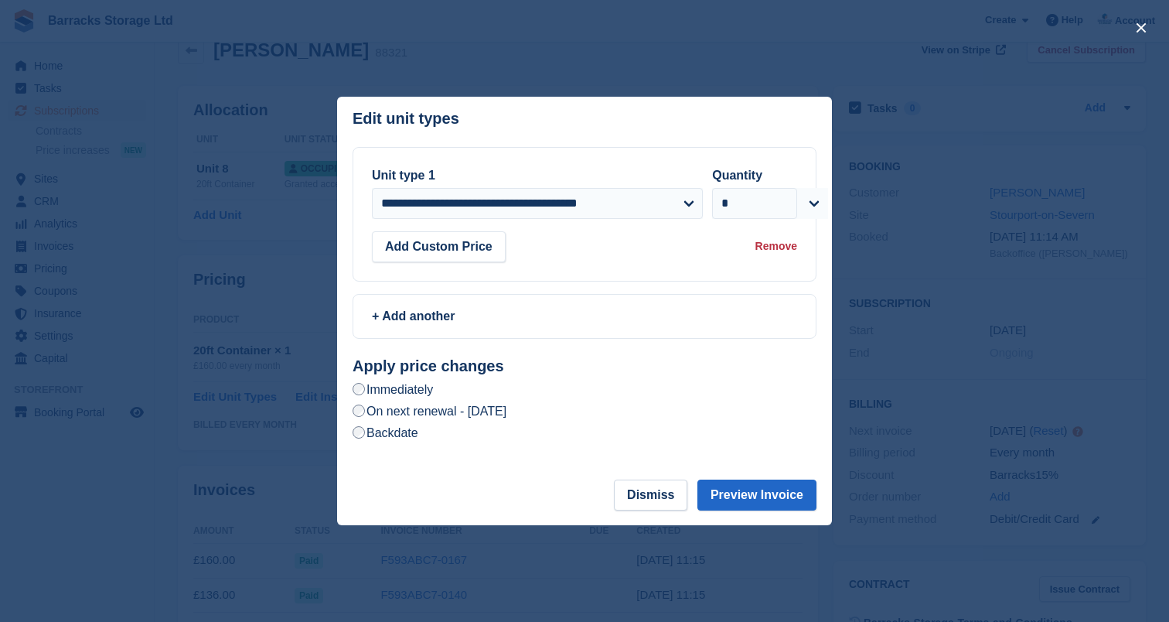
click at [414, 429] on label "Backdate" at bounding box center [386, 432] width 66 height 16
click at [748, 492] on button "Preview Invoice" at bounding box center [756, 494] width 119 height 31
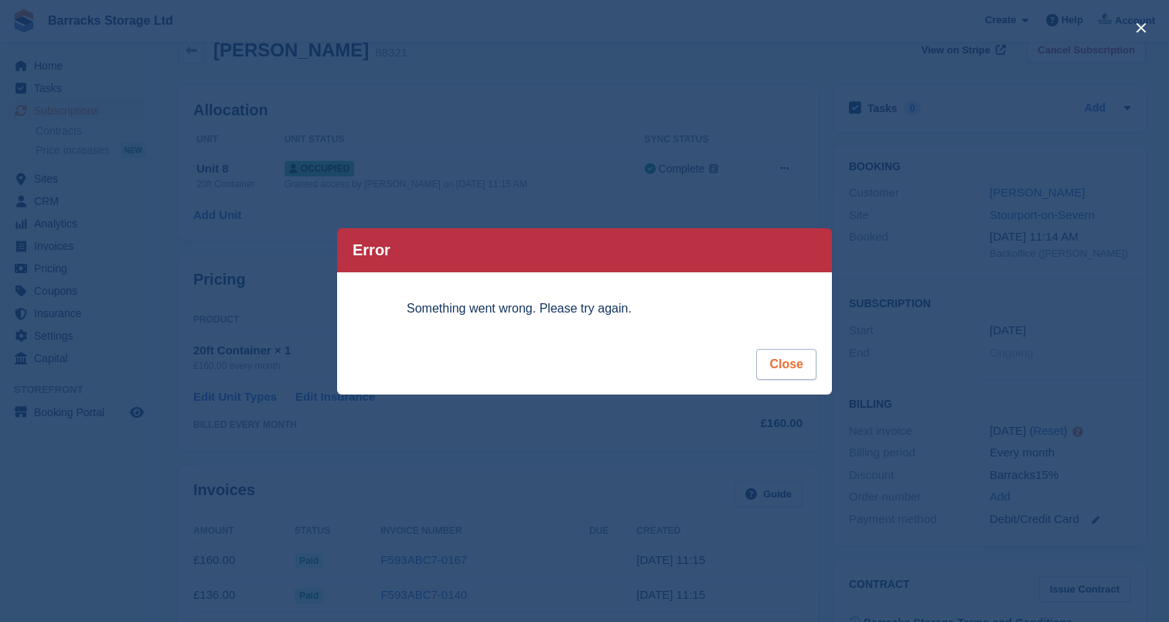
click at [782, 376] on button "Close" at bounding box center [786, 364] width 60 height 31
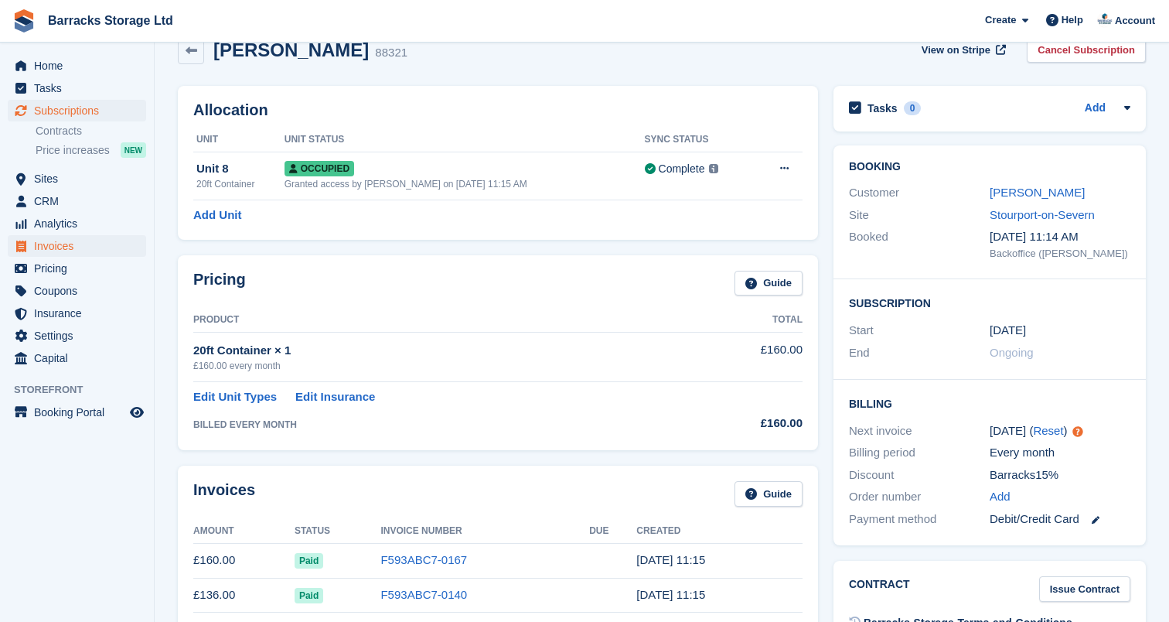
click at [66, 244] on span "Invoices" at bounding box center [80, 246] width 93 height 22
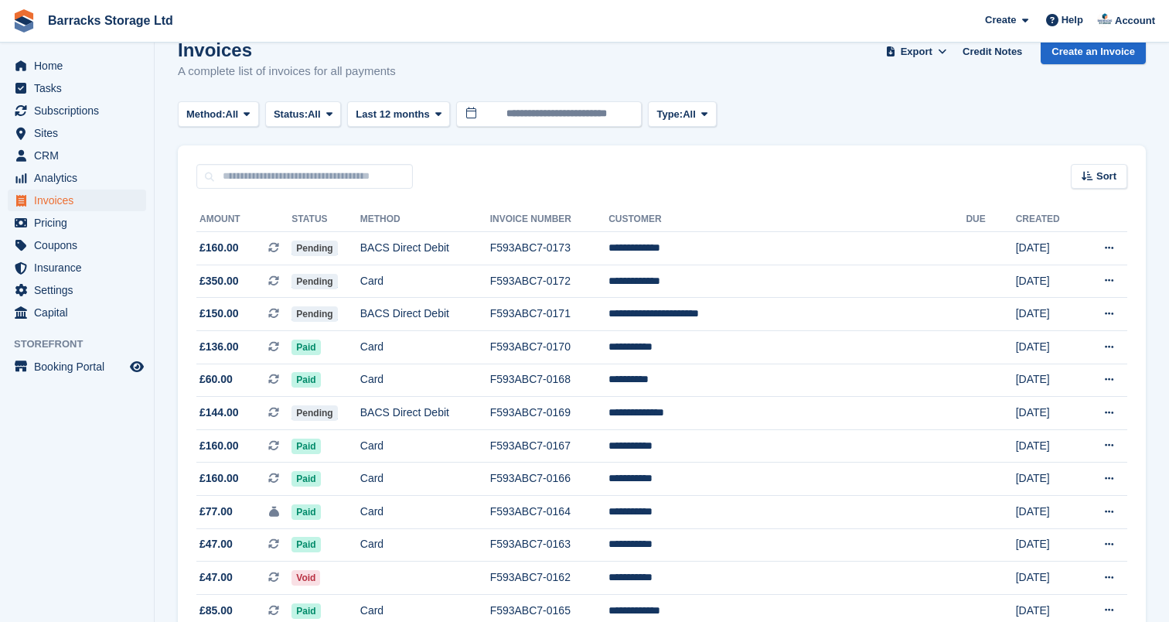
scroll to position [199, 0]
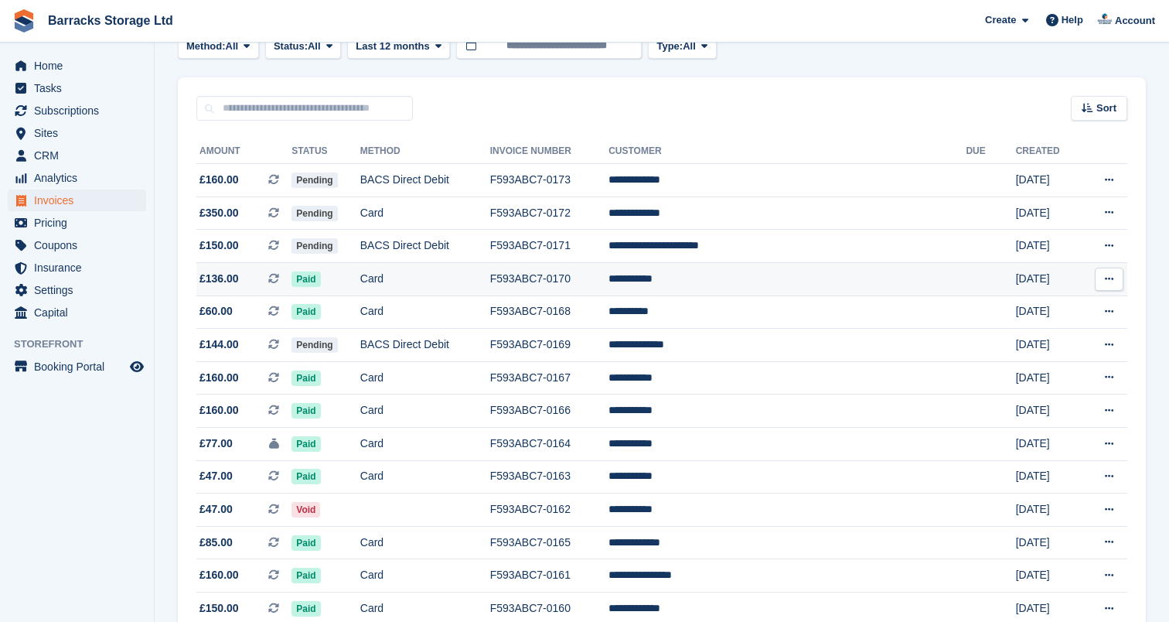
click at [442, 277] on td "Card" at bounding box center [425, 278] width 130 height 33
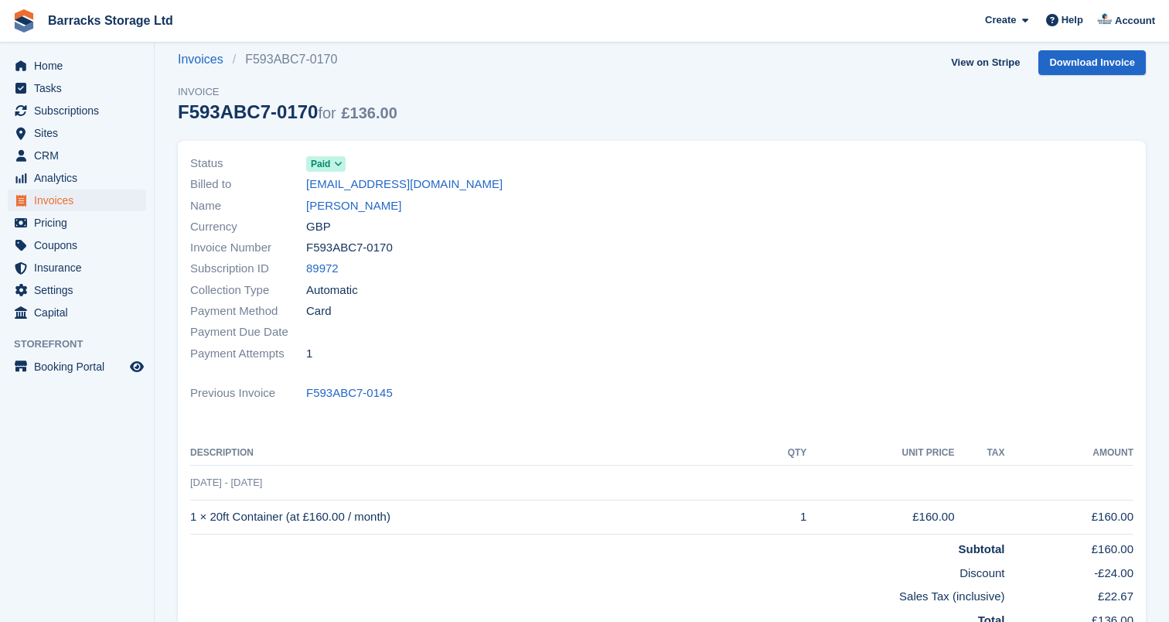
scroll to position [120, 0]
click at [1078, 65] on link "Download Invoice" at bounding box center [1091, 63] width 107 height 26
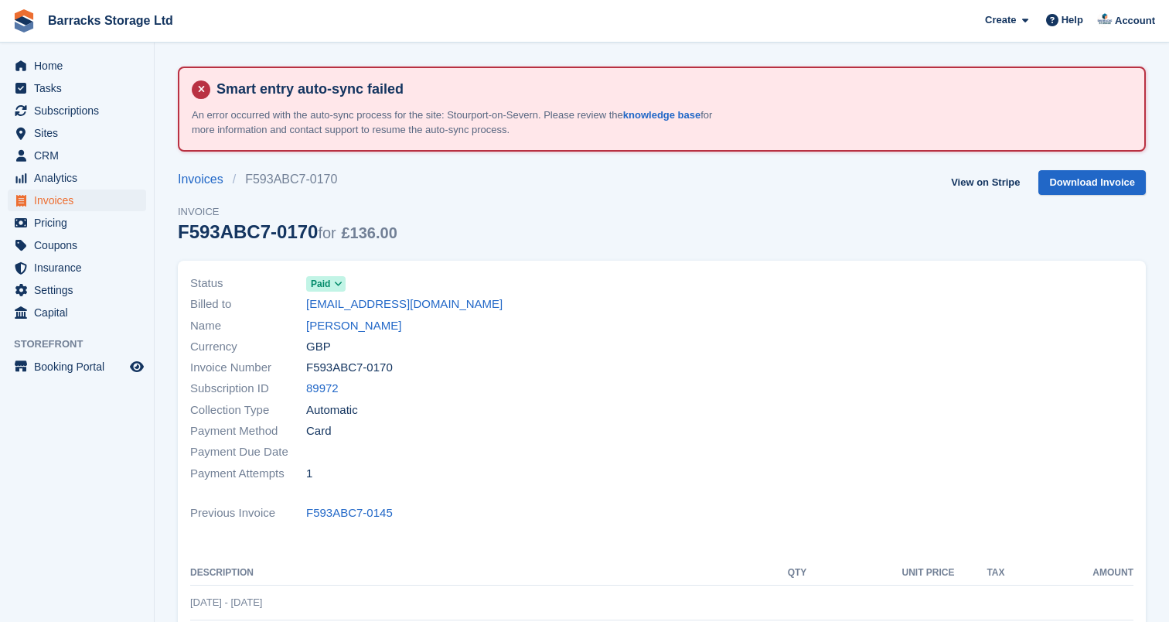
scroll to position [0, 0]
click at [100, 199] on span "Invoices" at bounding box center [80, 200] width 93 height 22
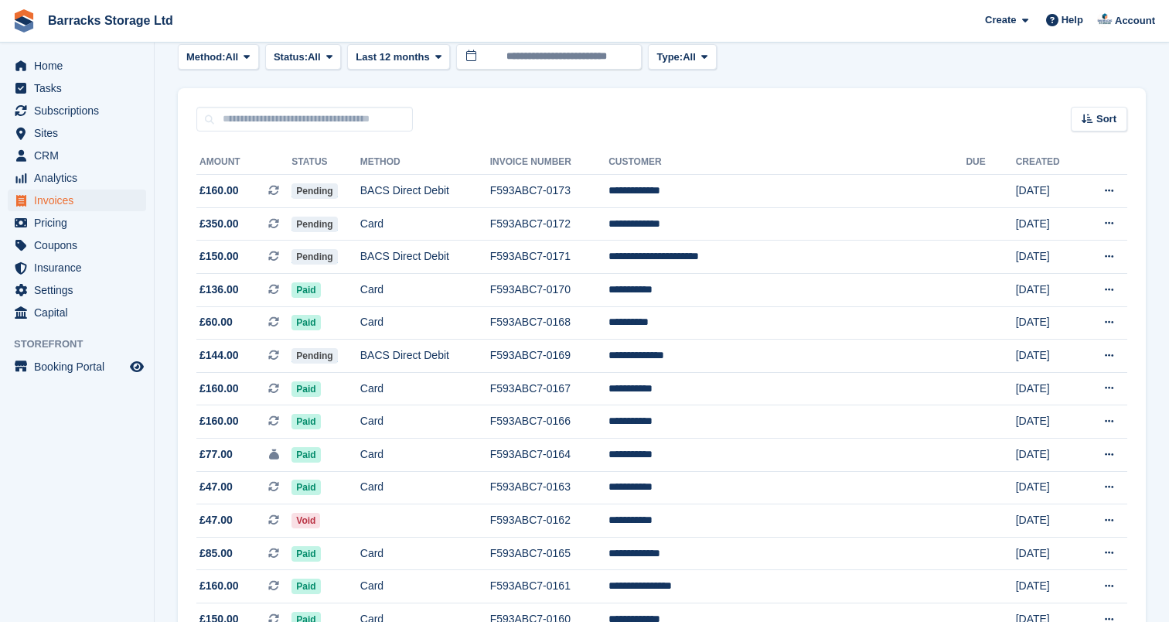
scroll to position [200, 0]
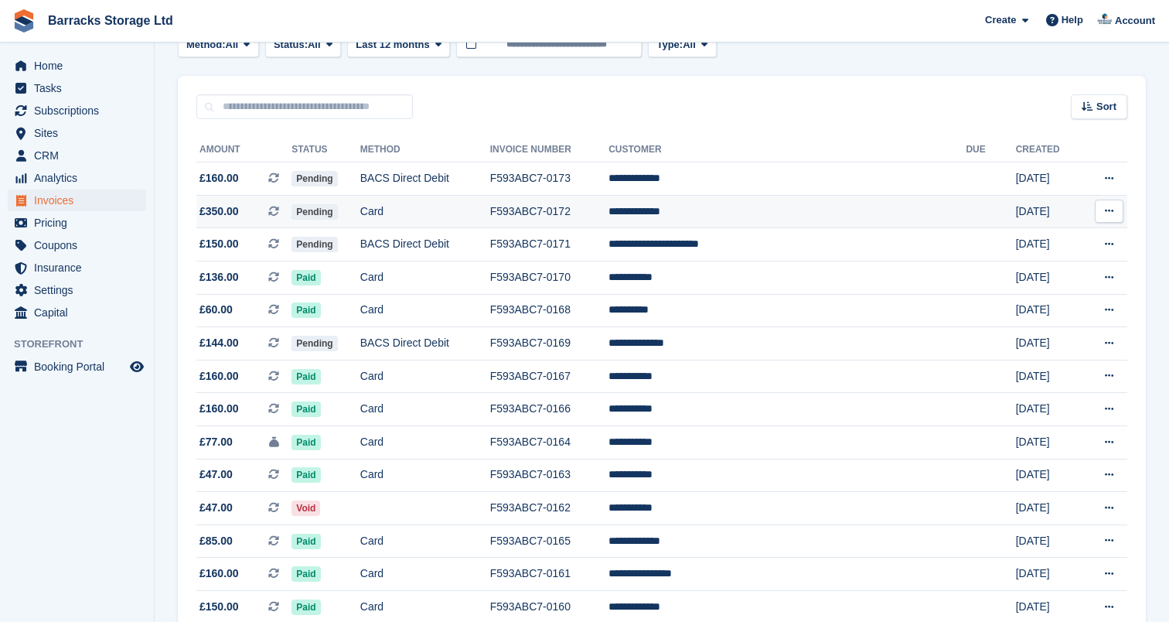
click at [562, 211] on td "F593ABC7-0172" at bounding box center [549, 211] width 119 height 33
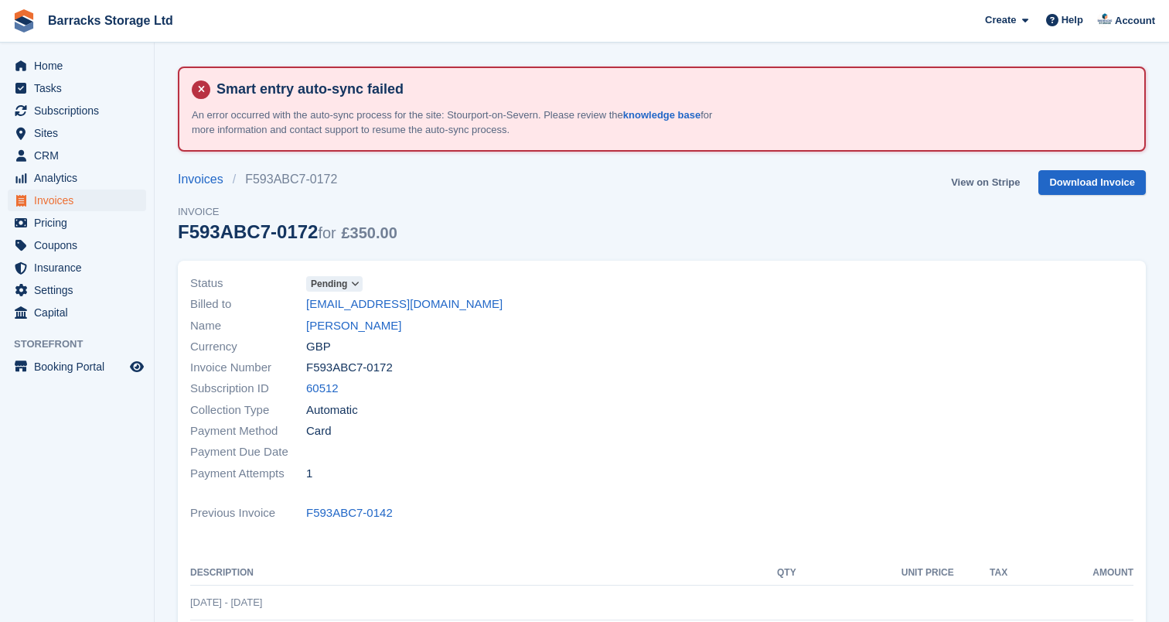
click at [973, 188] on link "View on Stripe" at bounding box center [985, 183] width 81 height 26
click at [92, 196] on span "Invoices" at bounding box center [80, 200] width 93 height 22
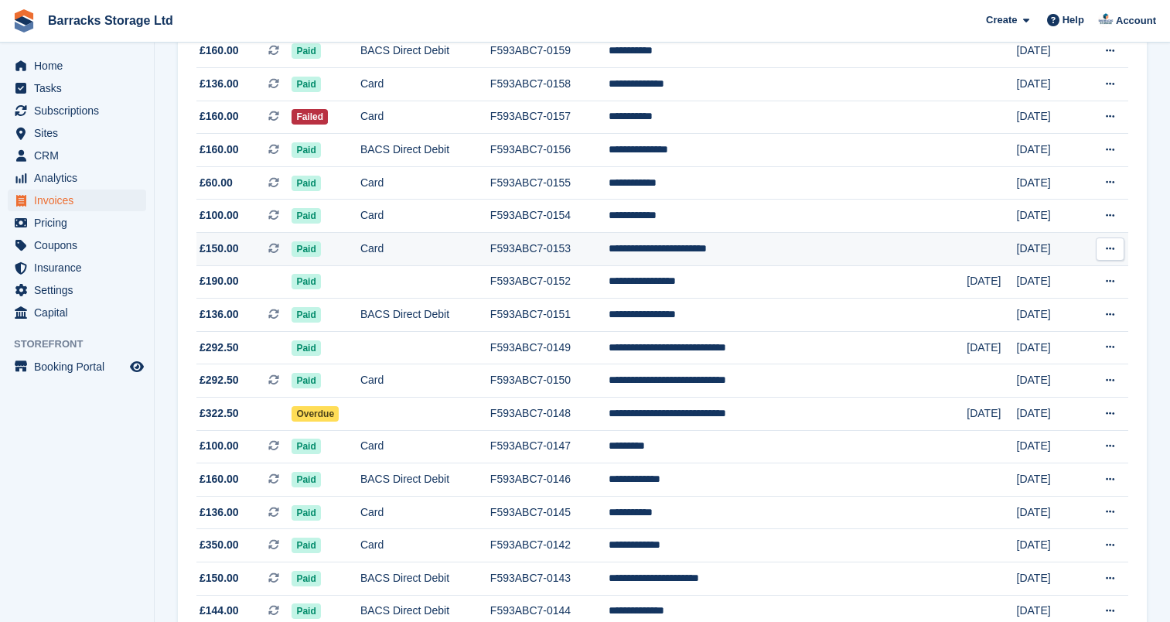
scroll to position [793, 0]
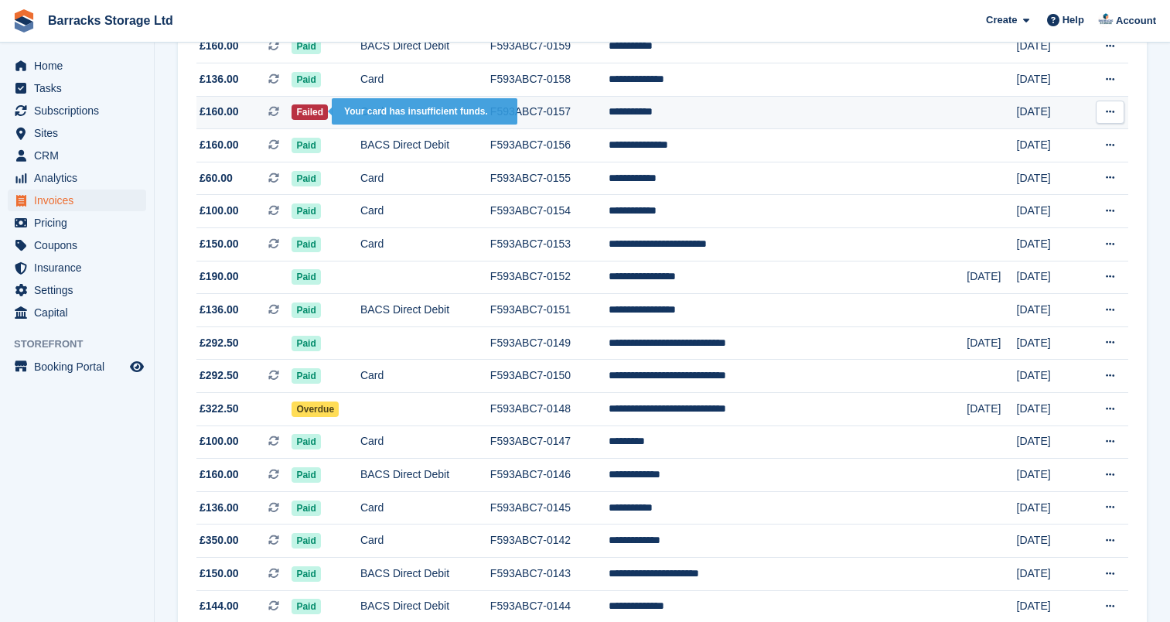
click at [328, 120] on span "Failed" at bounding box center [309, 111] width 36 height 15
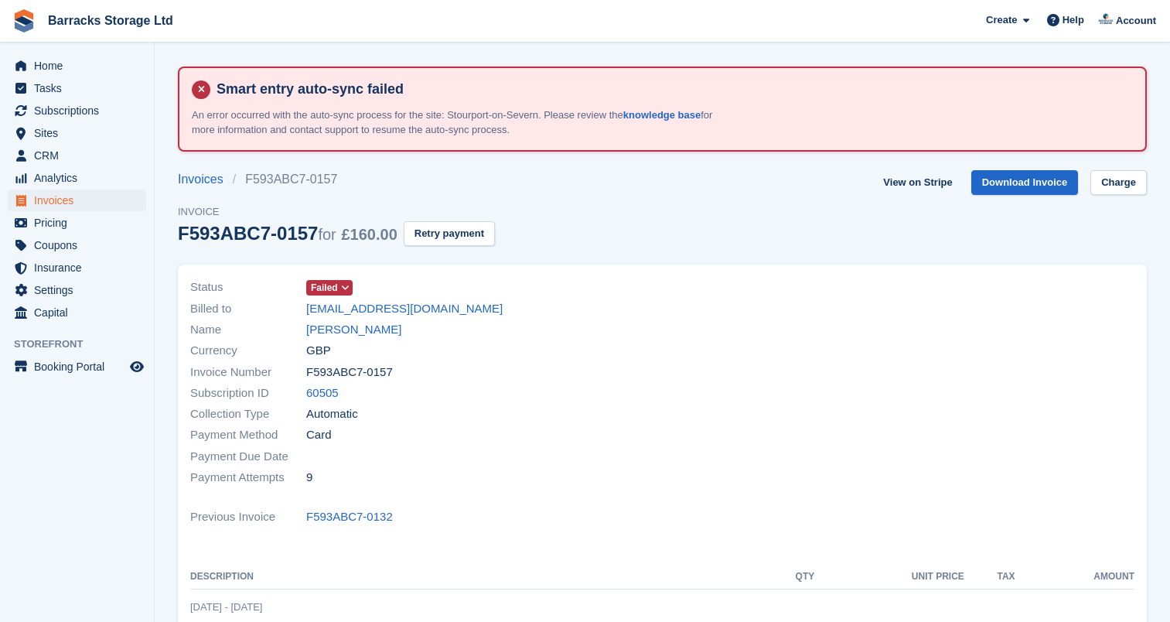
click at [66, 199] on span "Invoices" at bounding box center [80, 200] width 93 height 22
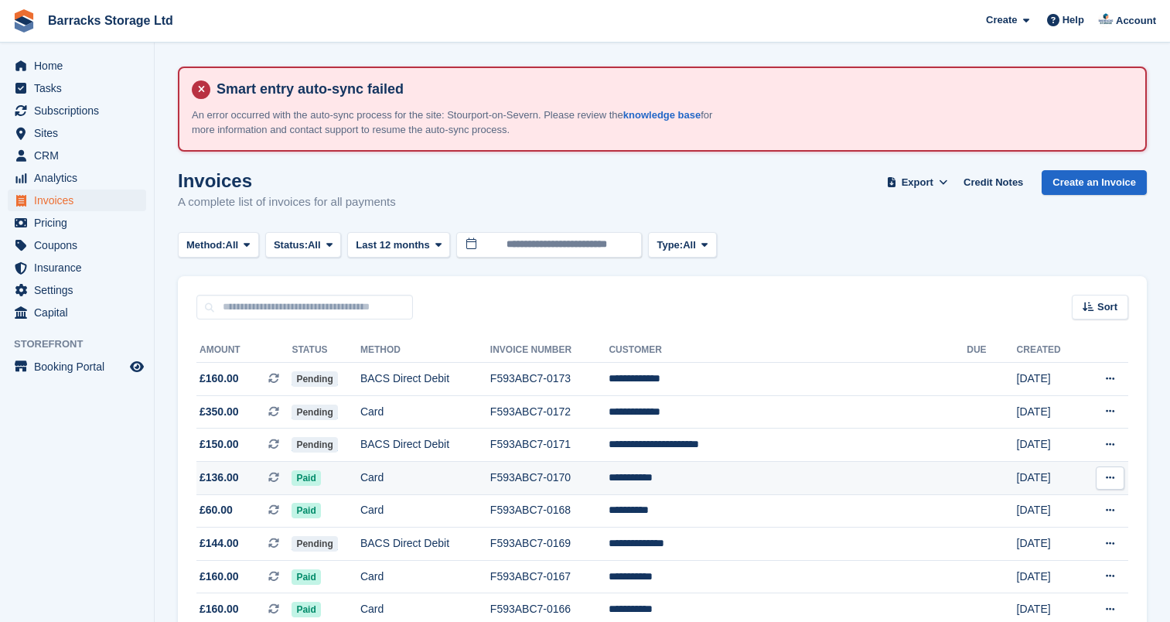
click at [490, 486] on td "Card" at bounding box center [425, 477] width 130 height 33
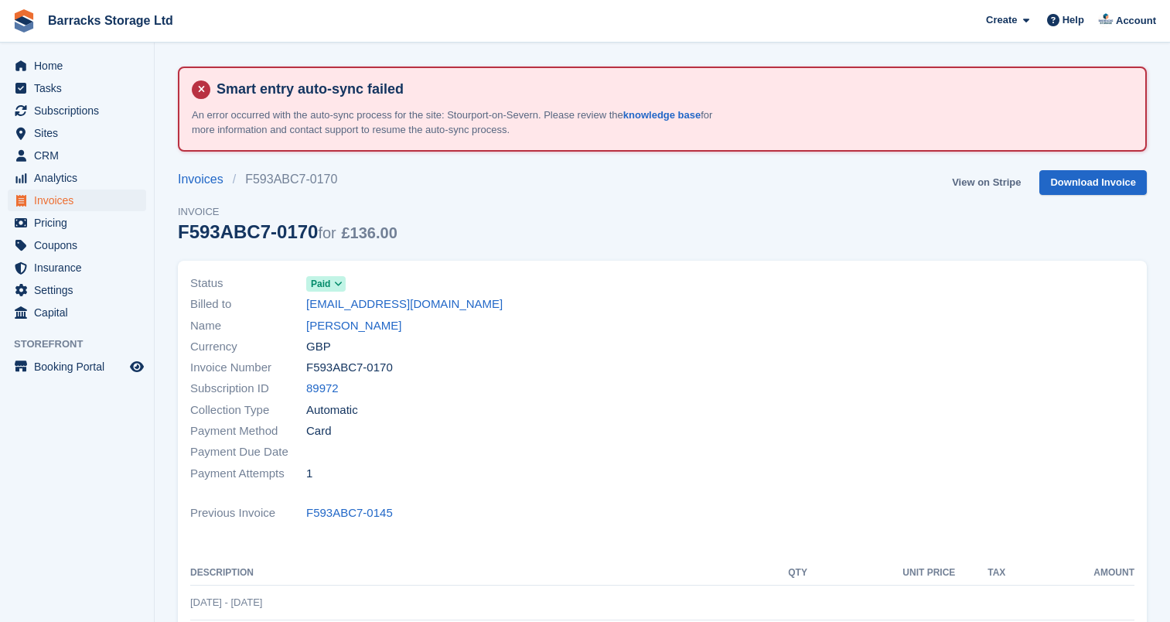
click at [978, 182] on link "View on Stripe" at bounding box center [985, 183] width 81 height 26
click at [482, 416] on div "Collection Type Automatic" at bounding box center [421, 409] width 463 height 21
click at [131, 202] on link "Invoices" at bounding box center [77, 200] width 138 height 22
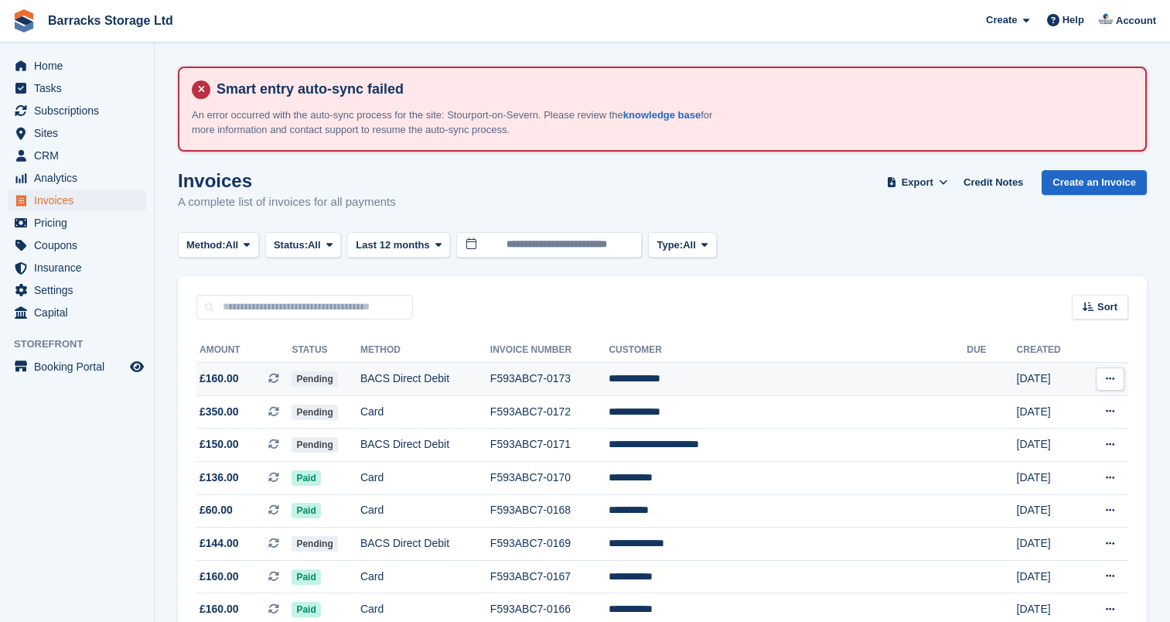
click at [469, 375] on td "BACS Direct Debit" at bounding box center [425, 379] width 130 height 33
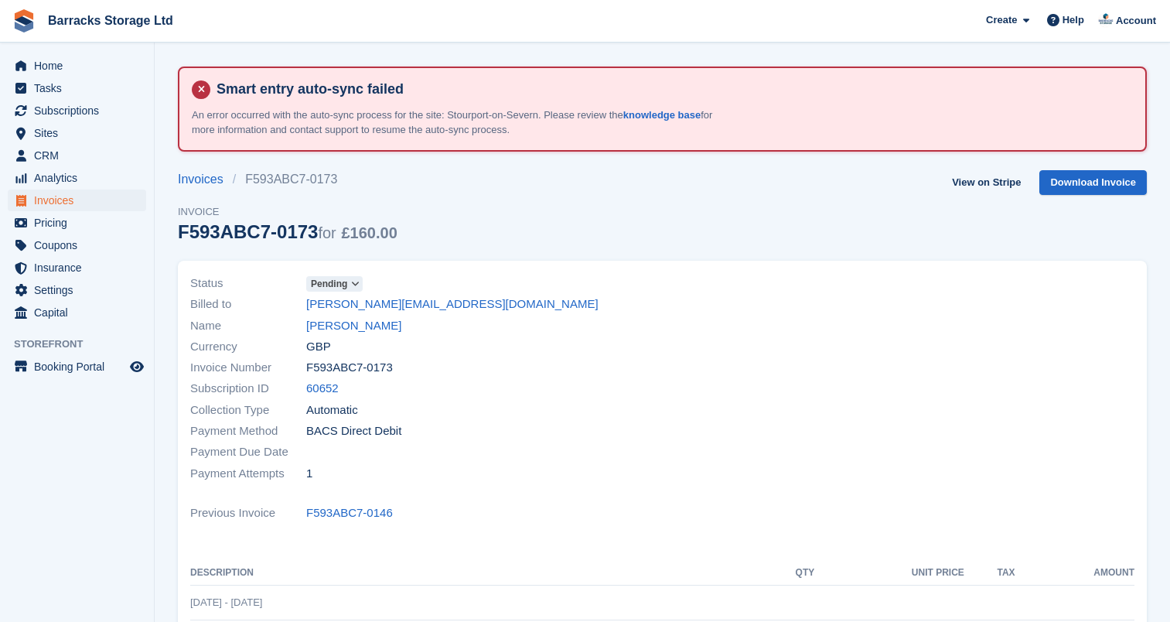
click at [316, 88] on h4 "Smart entry auto-sync failed" at bounding box center [671, 89] width 922 height 18
click at [267, 208] on span "Invoice" at bounding box center [288, 211] width 220 height 15
click at [120, 199] on span "Invoices" at bounding box center [80, 200] width 93 height 22
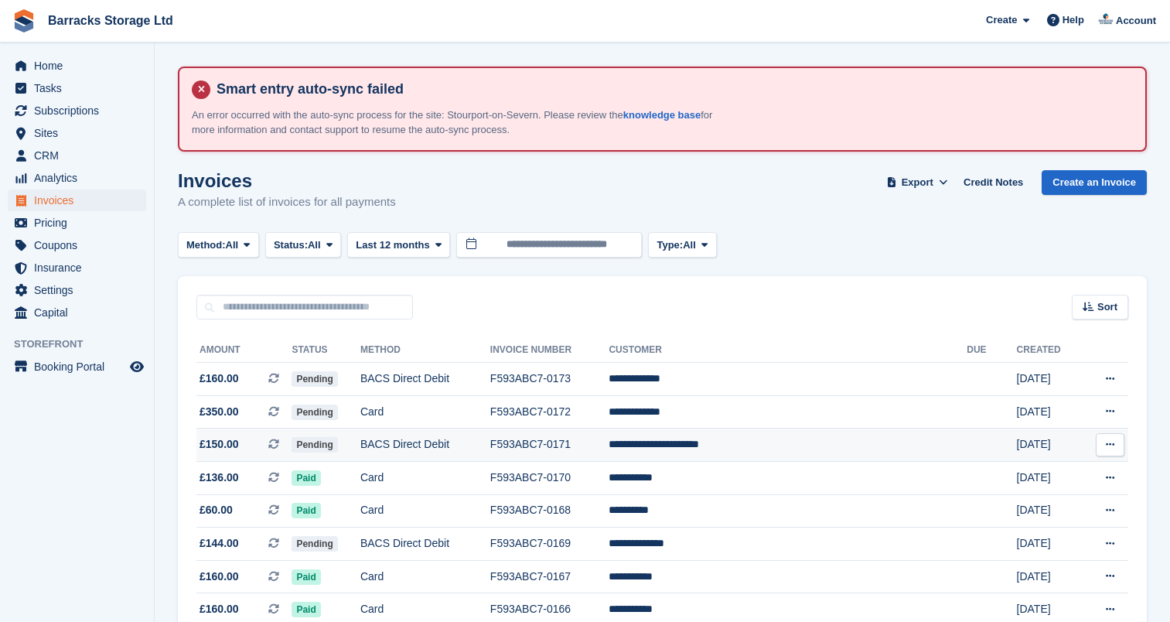
click at [609, 455] on td "F593ABC7-0171" at bounding box center [549, 444] width 119 height 33
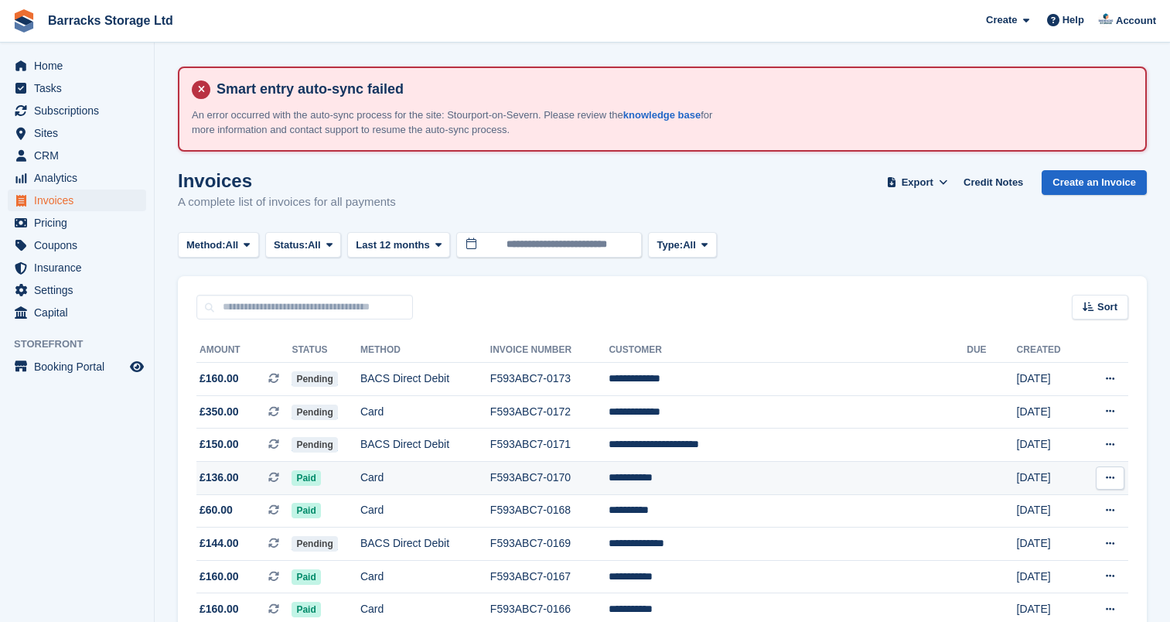
click at [425, 494] on td "Card" at bounding box center [425, 477] width 130 height 33
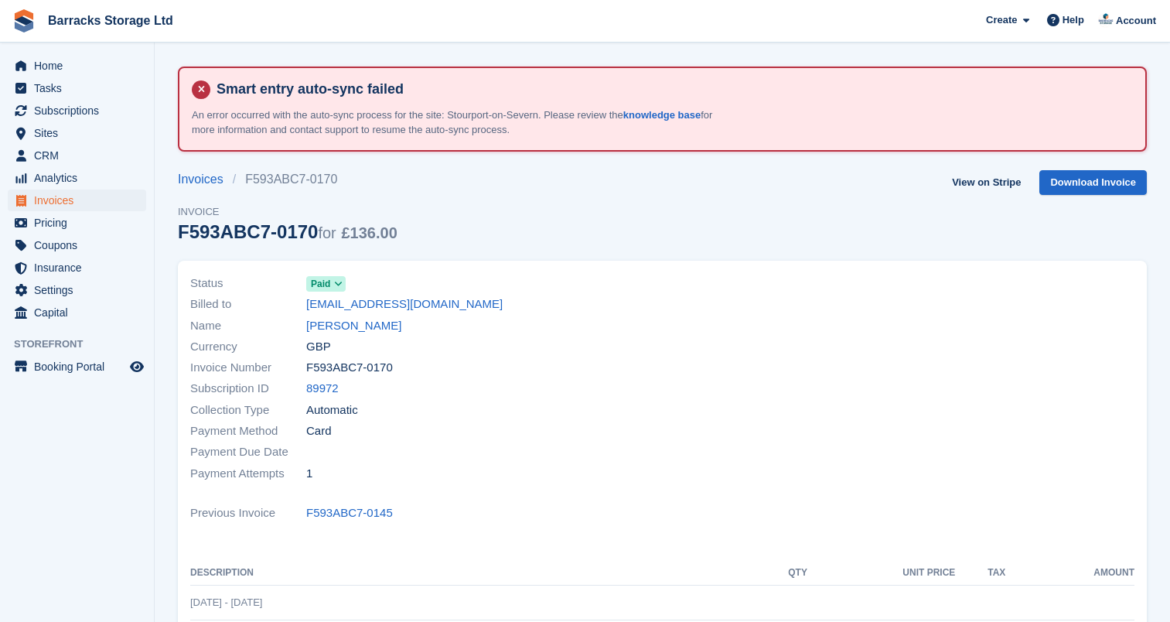
click at [74, 207] on span "Invoices" at bounding box center [80, 200] width 93 height 22
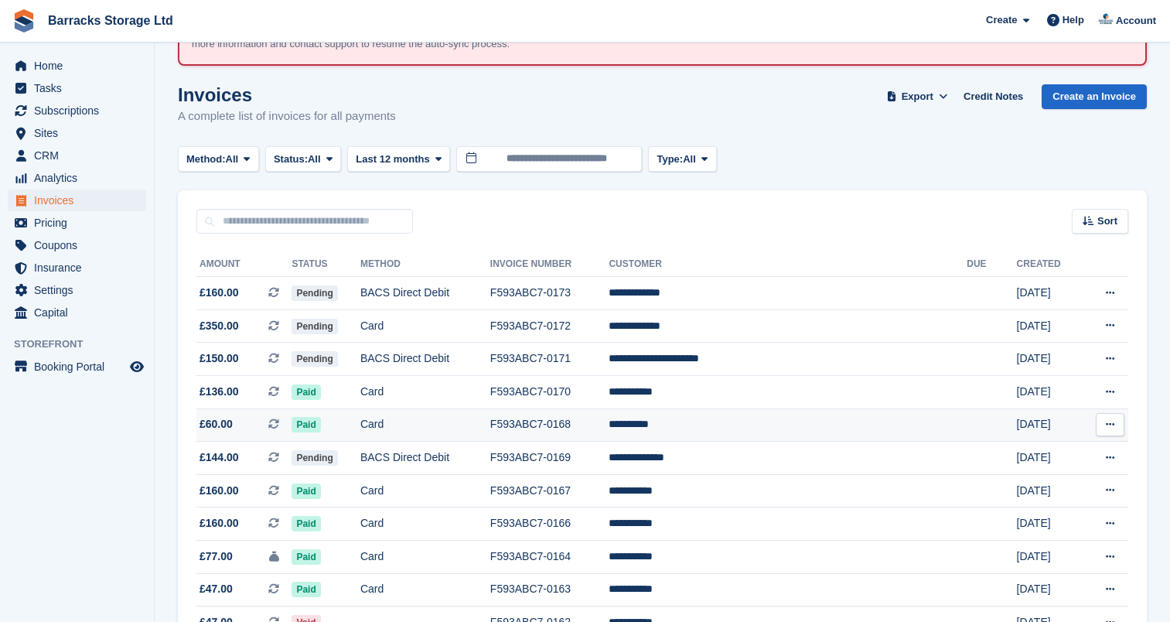
scroll to position [86, 0]
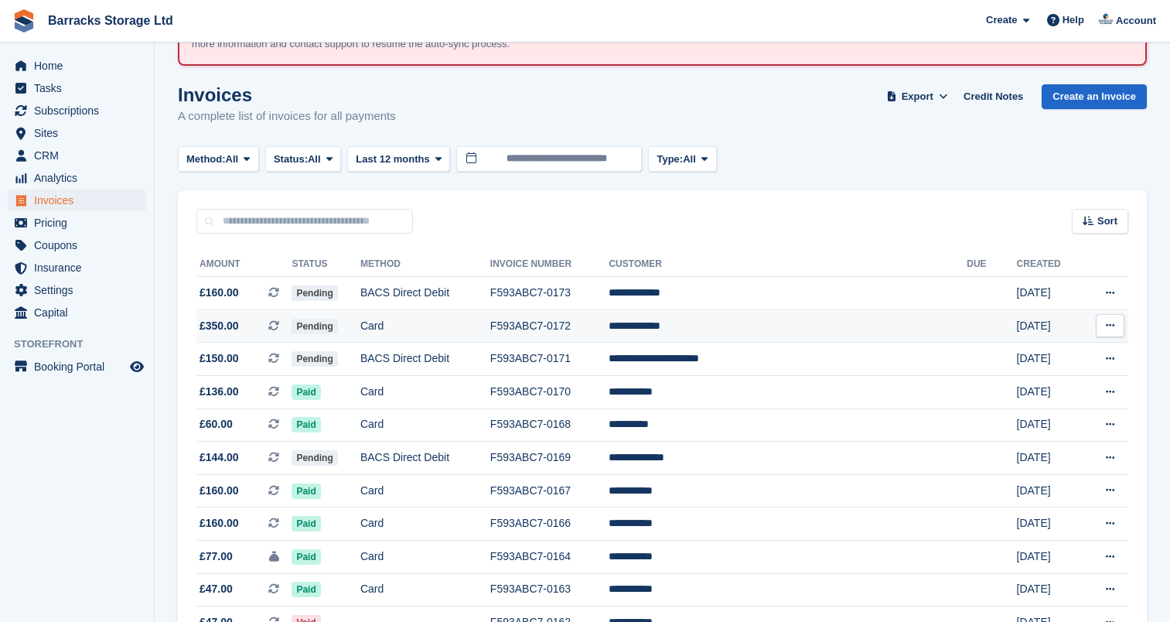
click at [490, 332] on td "Card" at bounding box center [425, 325] width 130 height 33
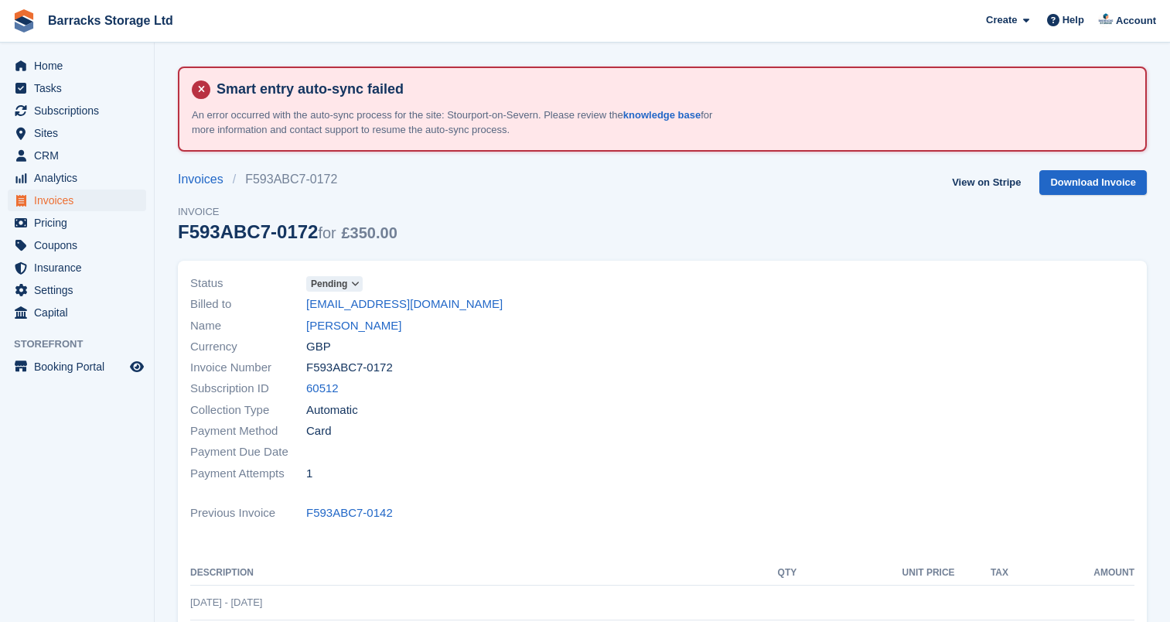
click at [66, 203] on span "Invoices" at bounding box center [80, 200] width 93 height 22
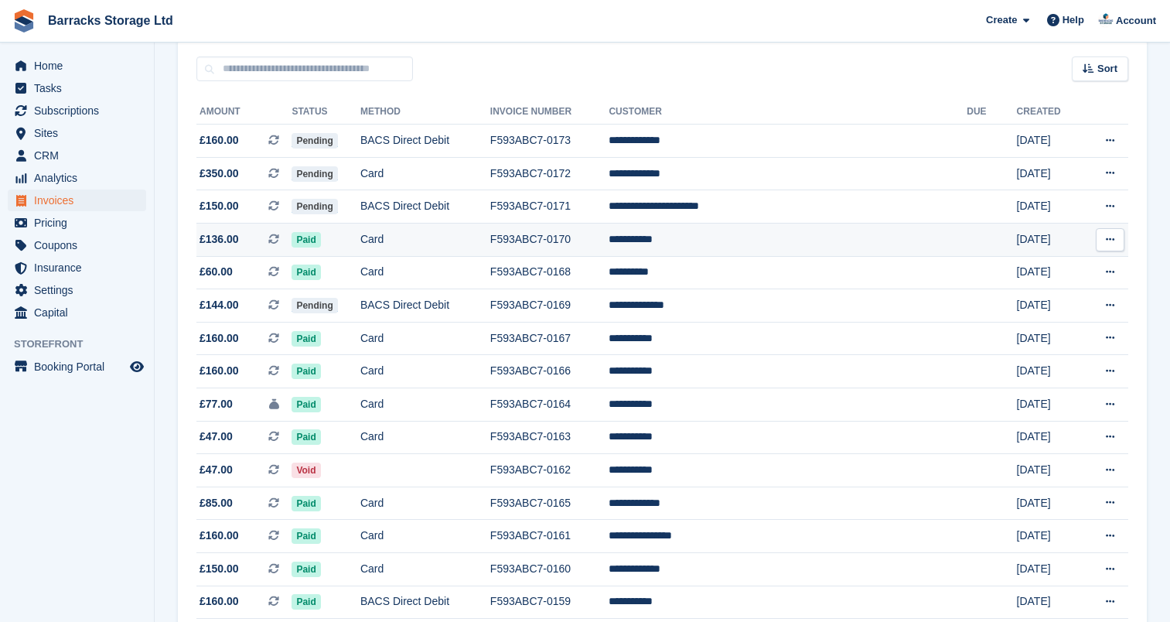
scroll to position [233, 0]
